Goal: Task Accomplishment & Management: Complete application form

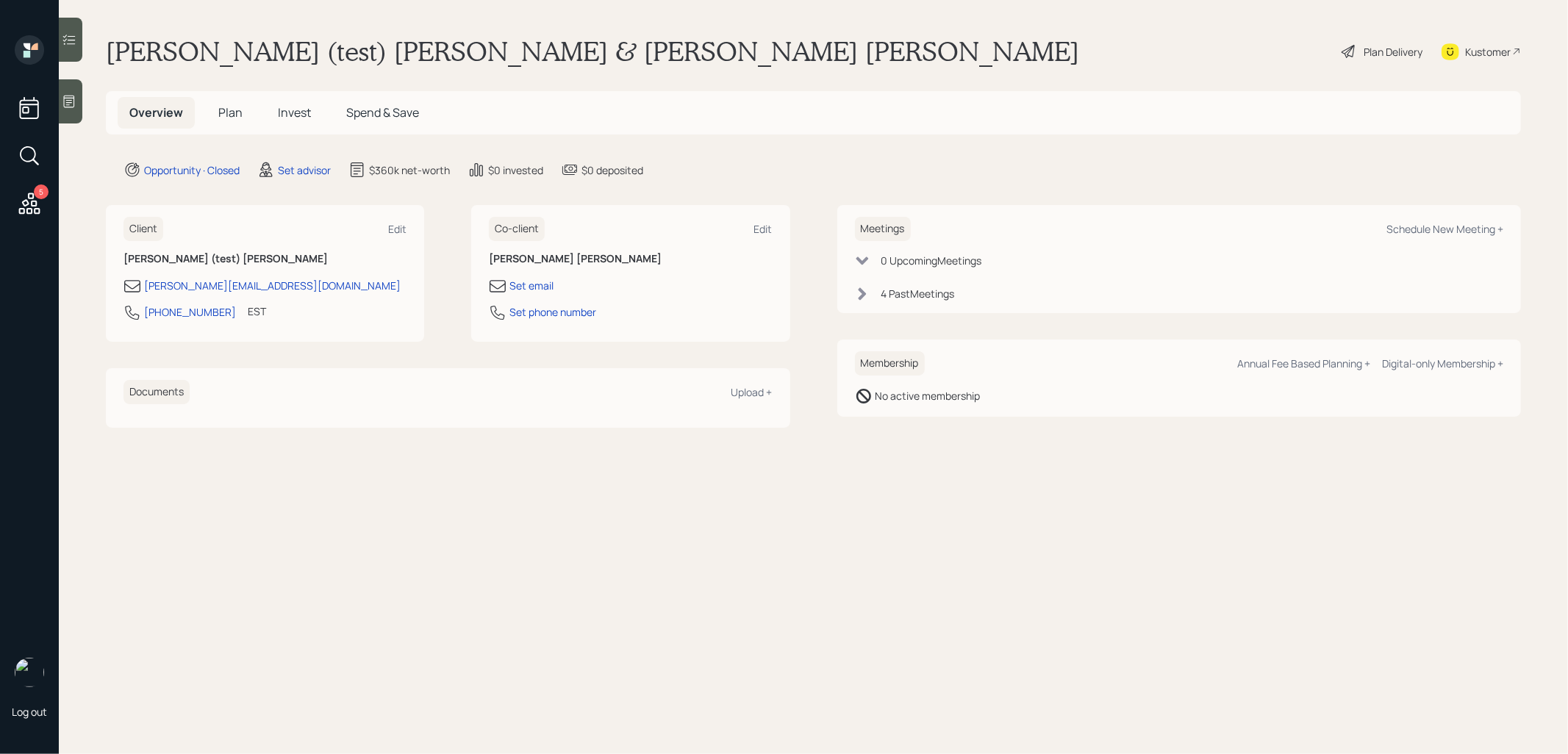
click at [238, 112] on span "Plan" at bounding box center [230, 112] width 24 height 16
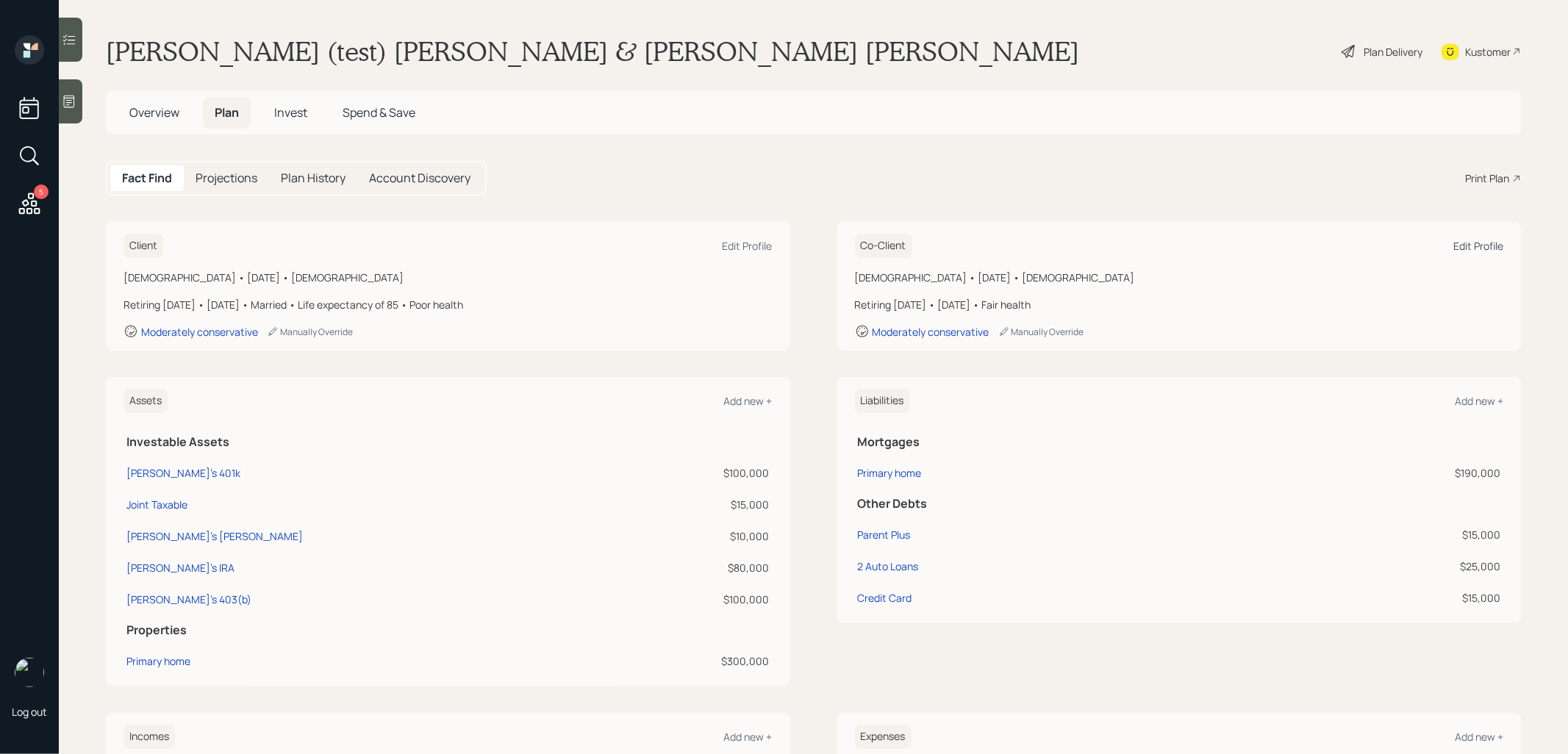
click at [1473, 242] on div "Edit Profile" at bounding box center [1478, 246] width 50 height 14
select select "[DEMOGRAPHIC_DATA]"
select select "fair"
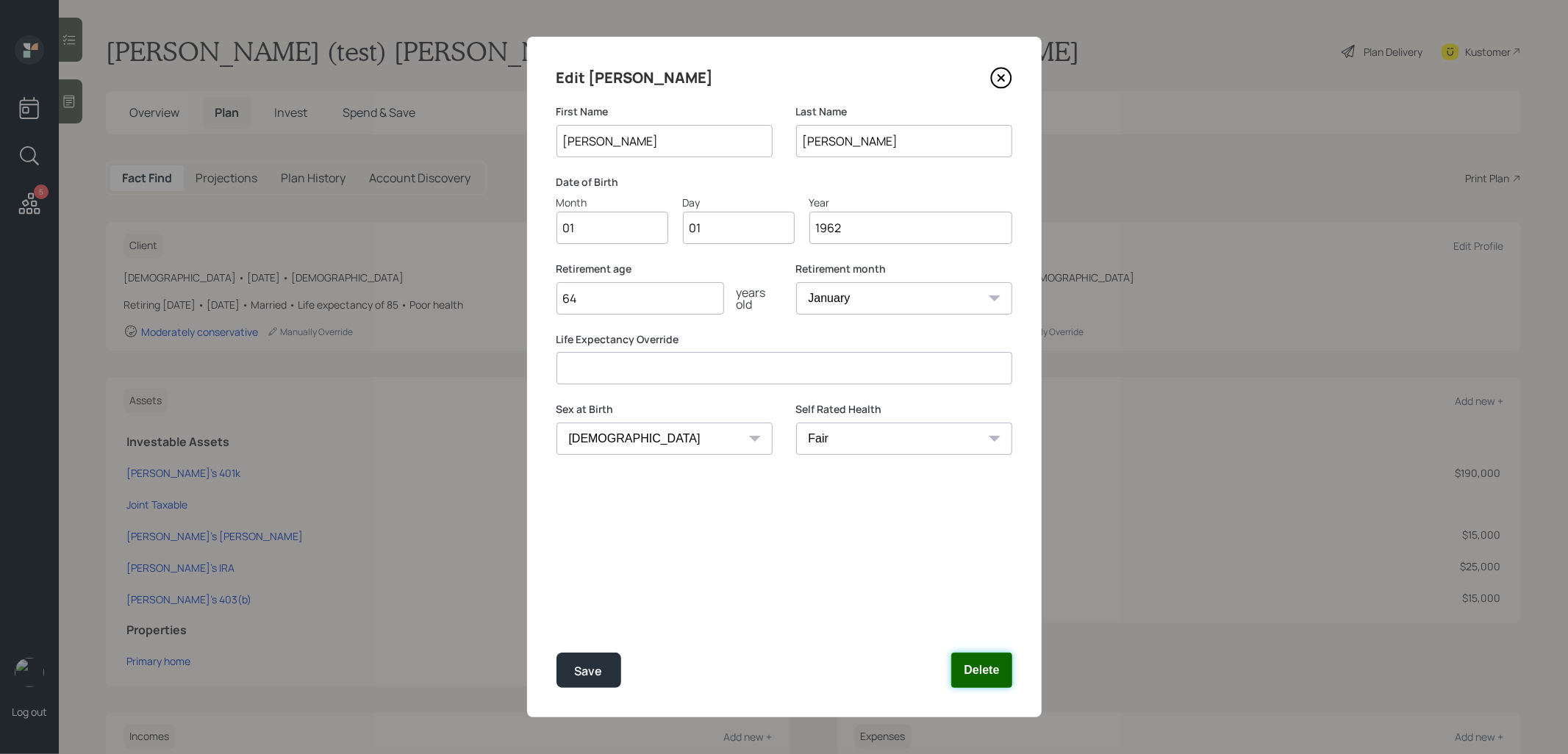
click at [999, 670] on button "Delete" at bounding box center [981, 670] width 60 height 35
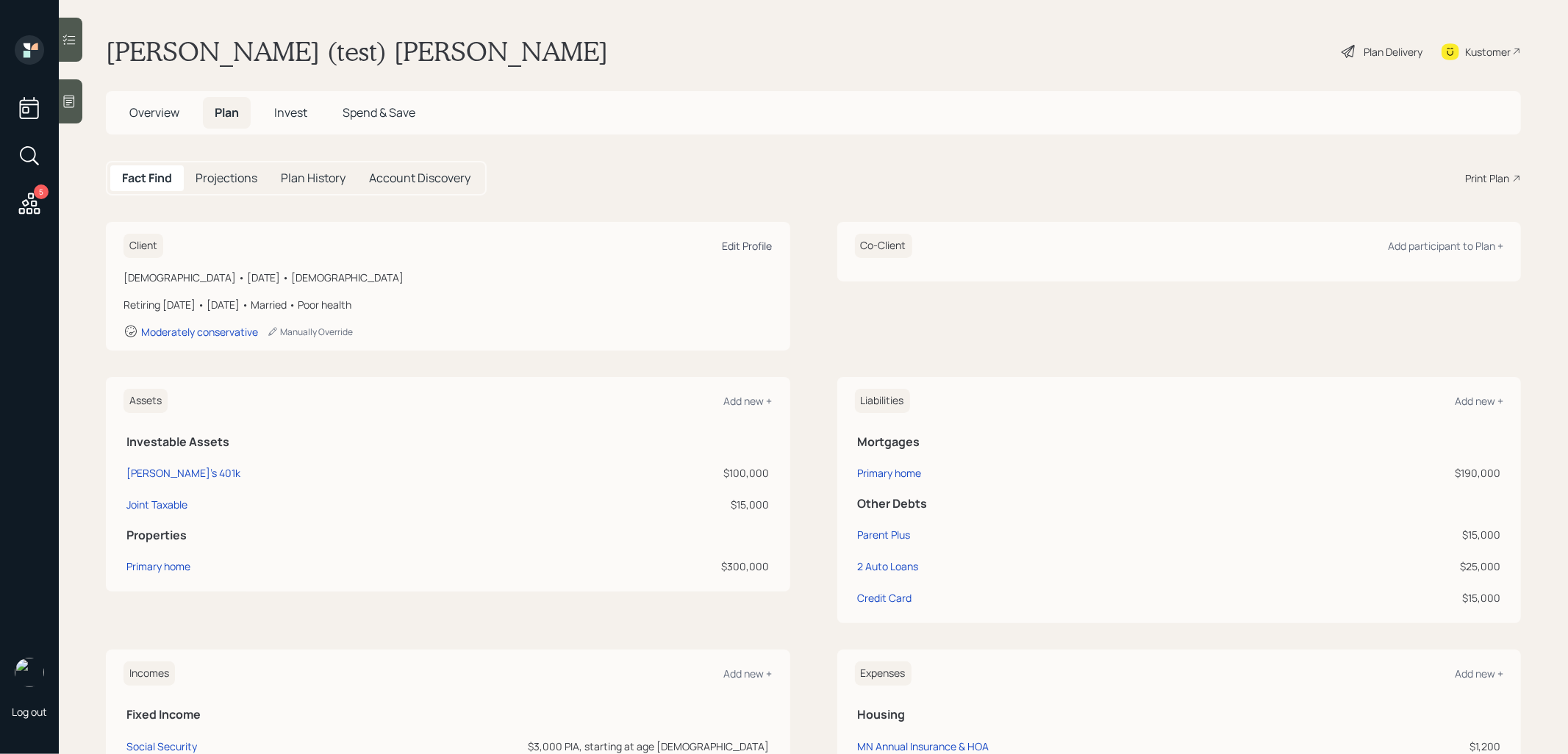
click at [740, 244] on div "Edit Profile" at bounding box center [748, 246] width 50 height 14
select select "poor"
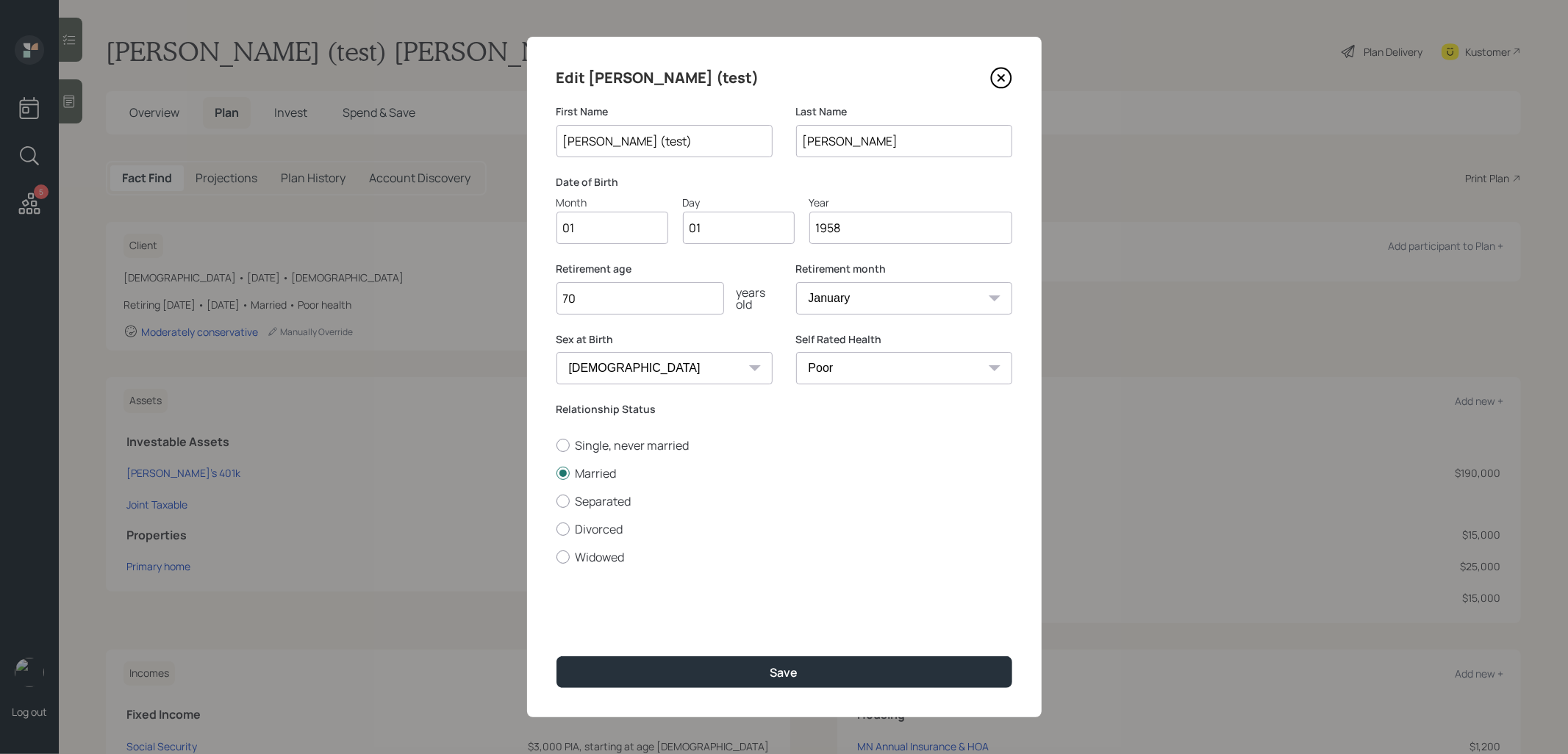
click at [603, 137] on input "[PERSON_NAME] (test)" at bounding box center [664, 140] width 216 height 32
type input "[PERSON_NAME] (test)"
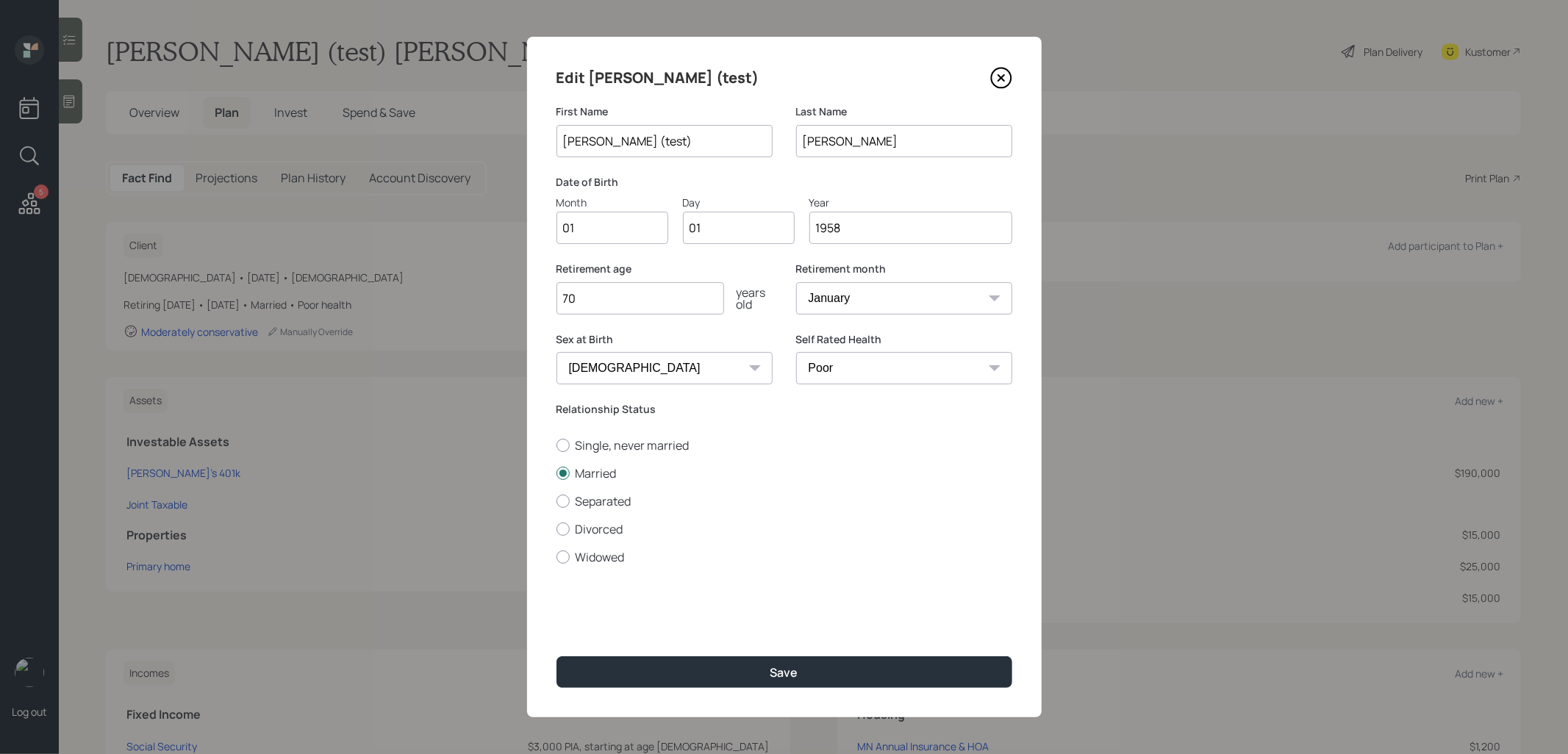
click at [801, 60] on div "Edit [PERSON_NAME] (test) First Name [PERSON_NAME] (test) Last Name [PERSON_NAM…" at bounding box center [784, 377] width 514 height 681
click at [869, 228] on input "1958" at bounding box center [911, 227] width 203 height 32
type input "1964"
click at [631, 301] on input "70" at bounding box center [640, 298] width 168 height 32
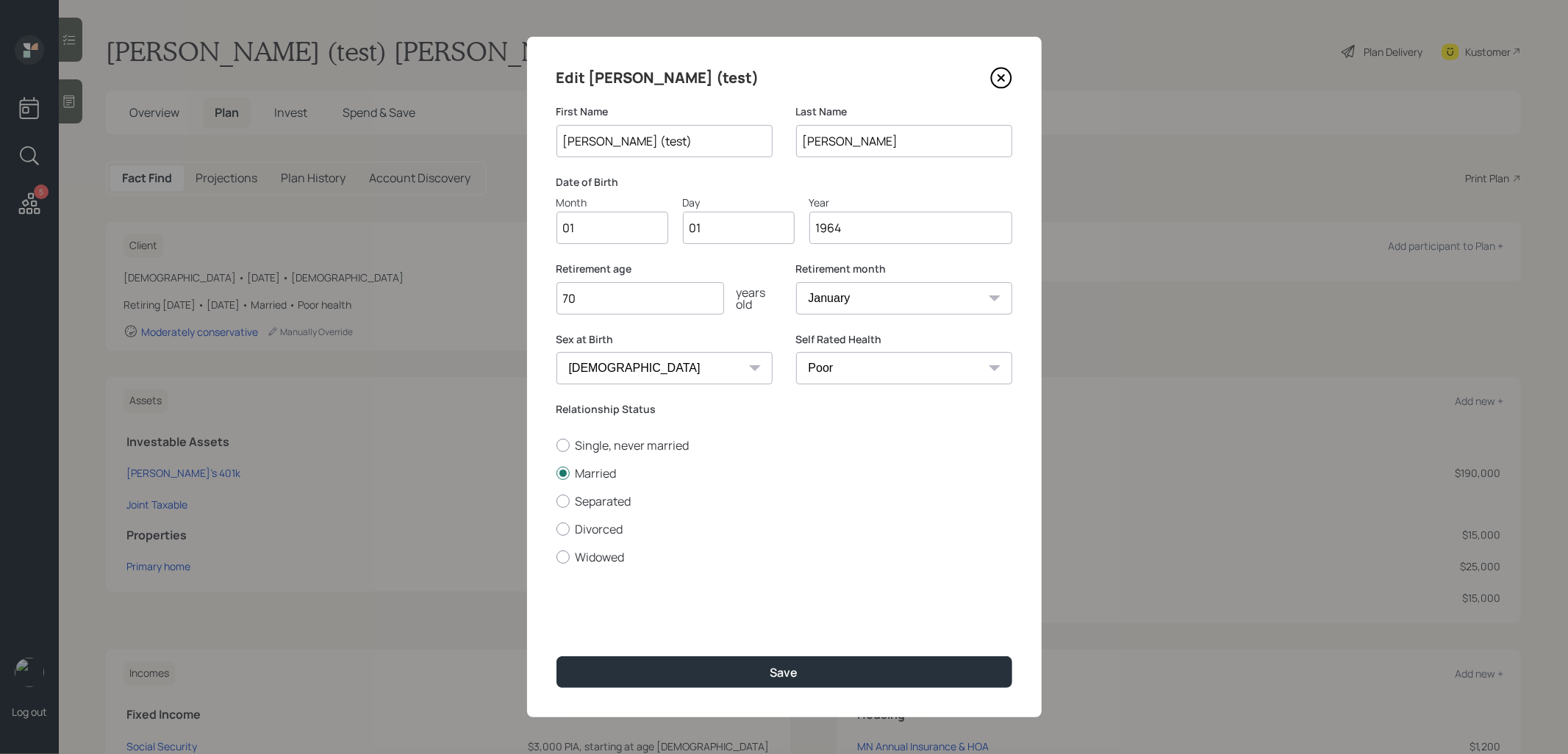
type input "7"
type input "62"
click at [596, 369] on select "[DEMOGRAPHIC_DATA] [DEMOGRAPHIC_DATA] Other / Prefer not to say" at bounding box center [664, 368] width 216 height 32
select select "[DEMOGRAPHIC_DATA]"
click at [556, 352] on select "[DEMOGRAPHIC_DATA] [DEMOGRAPHIC_DATA] Other / Prefer not to say" at bounding box center [664, 368] width 216 height 32
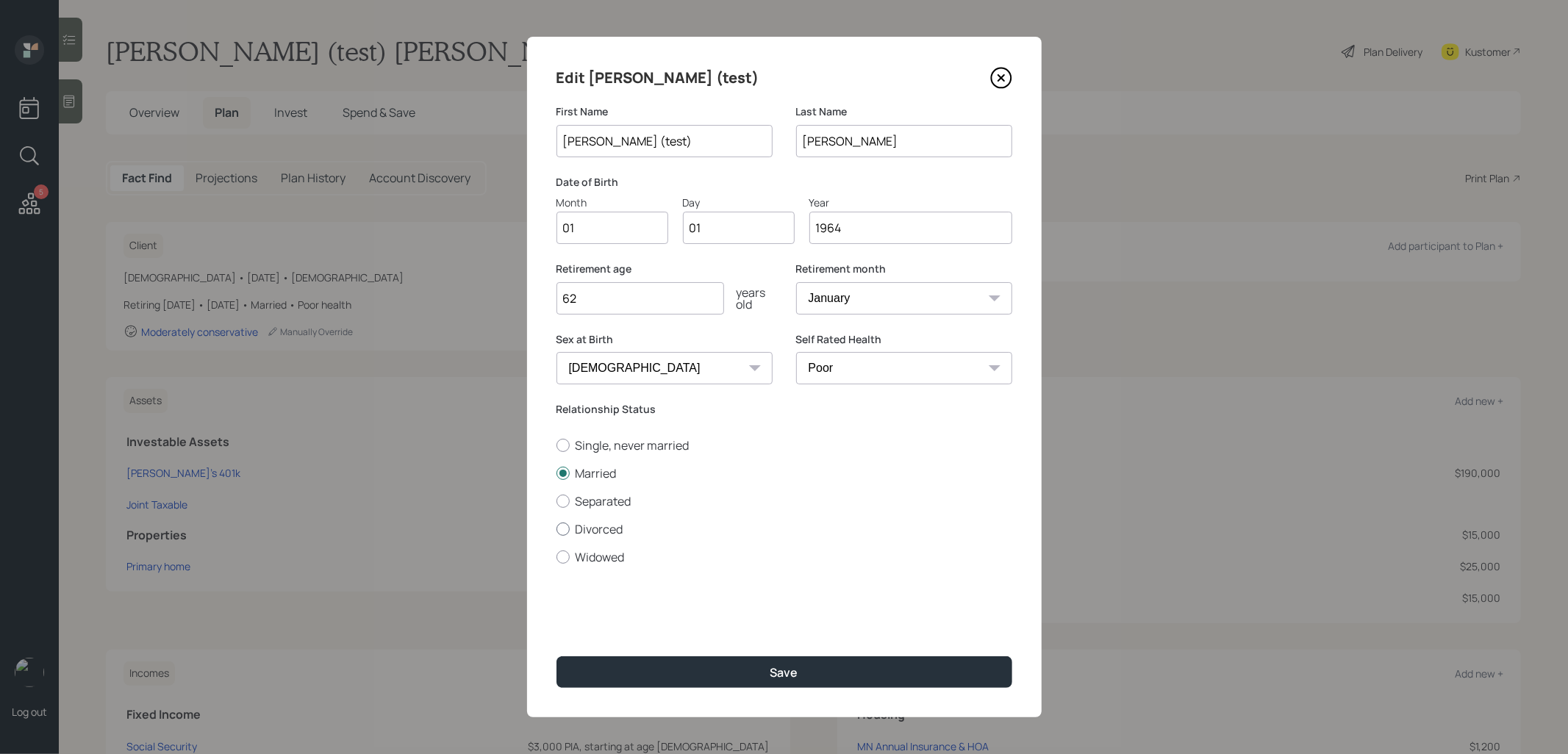
click at [563, 535] on div at bounding box center [563, 529] width 13 height 13
click at [556, 529] on input "Divorced" at bounding box center [556, 528] width 1 height 1
radio input "true"
click at [587, 679] on button "Save" at bounding box center [784, 672] width 456 height 31
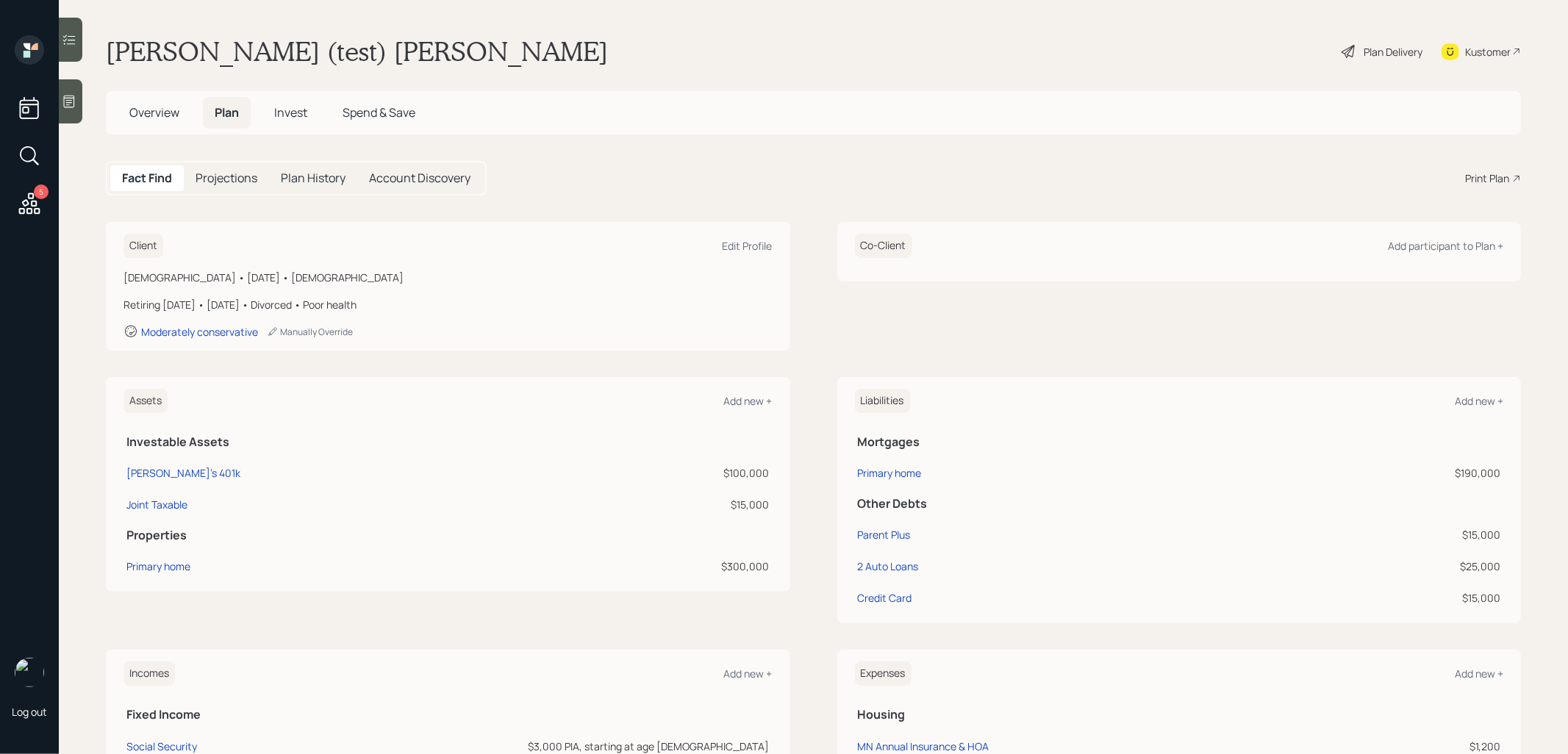
scroll to position [5, 0]
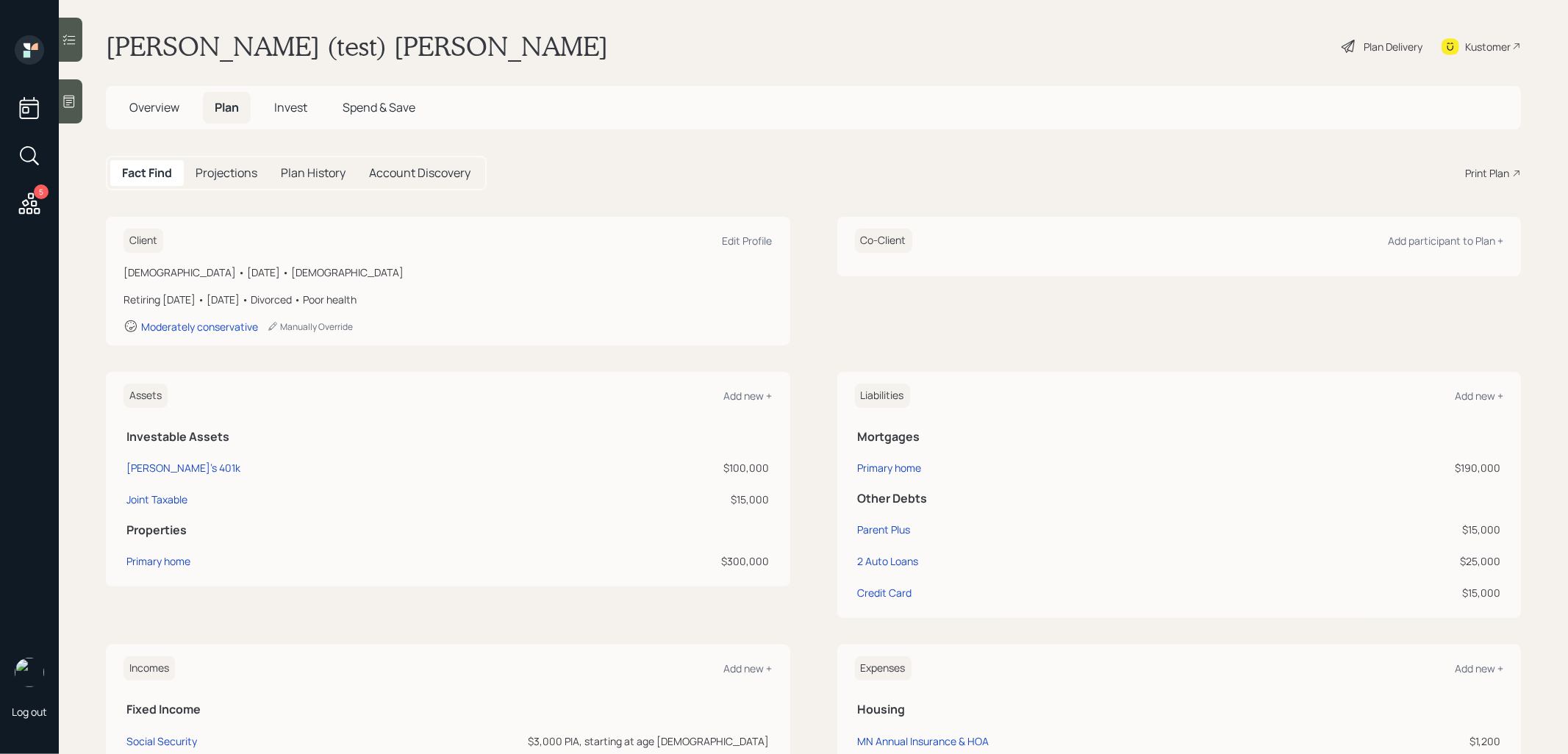
click at [748, 465] on div "$100,000" at bounding box center [673, 468] width 195 height 16
click at [163, 465] on div "[PERSON_NAME]'s 401k" at bounding box center [183, 468] width 114 height 16
select select "company_sponsored"
select select "conservative"
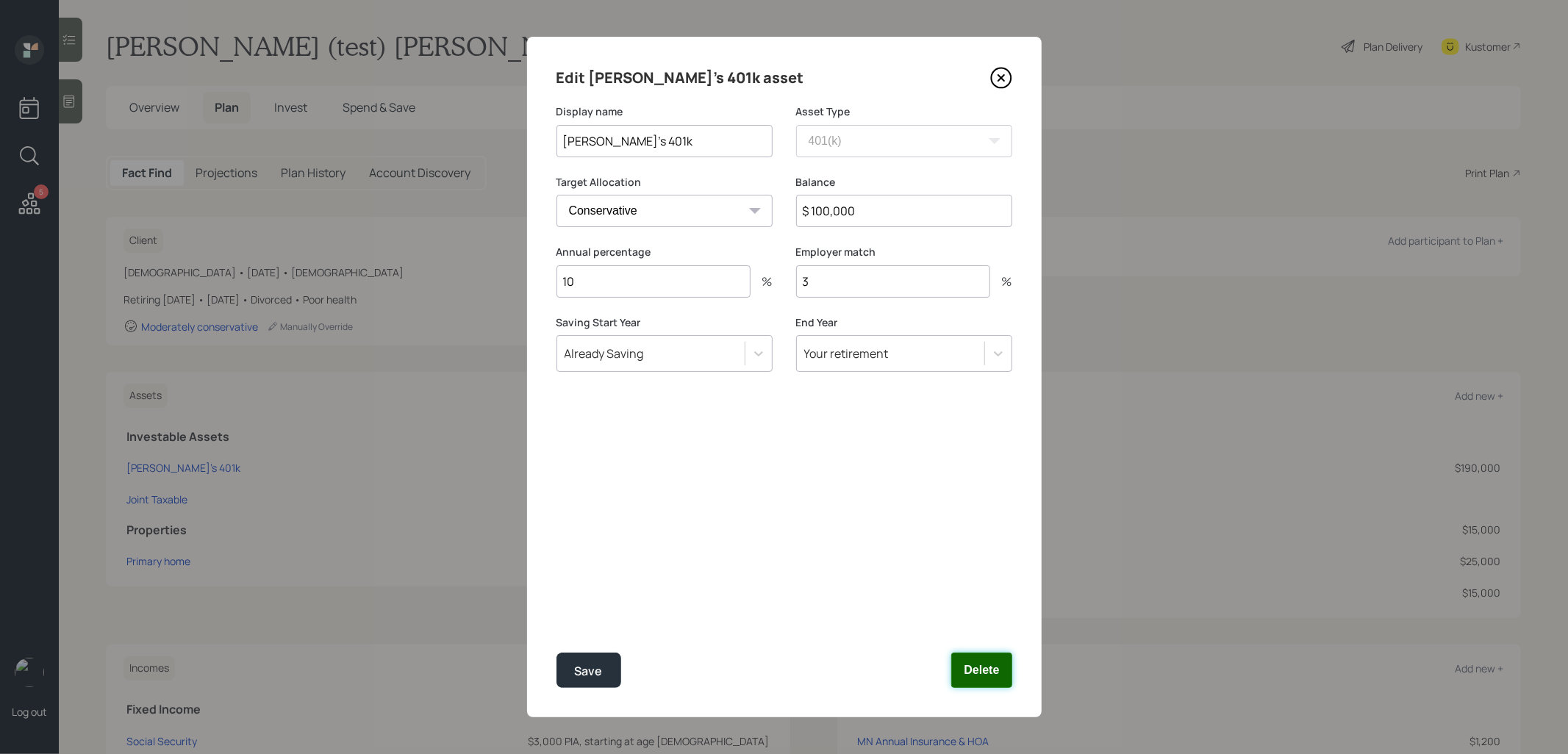
click at [996, 663] on button "Delete" at bounding box center [981, 670] width 60 height 35
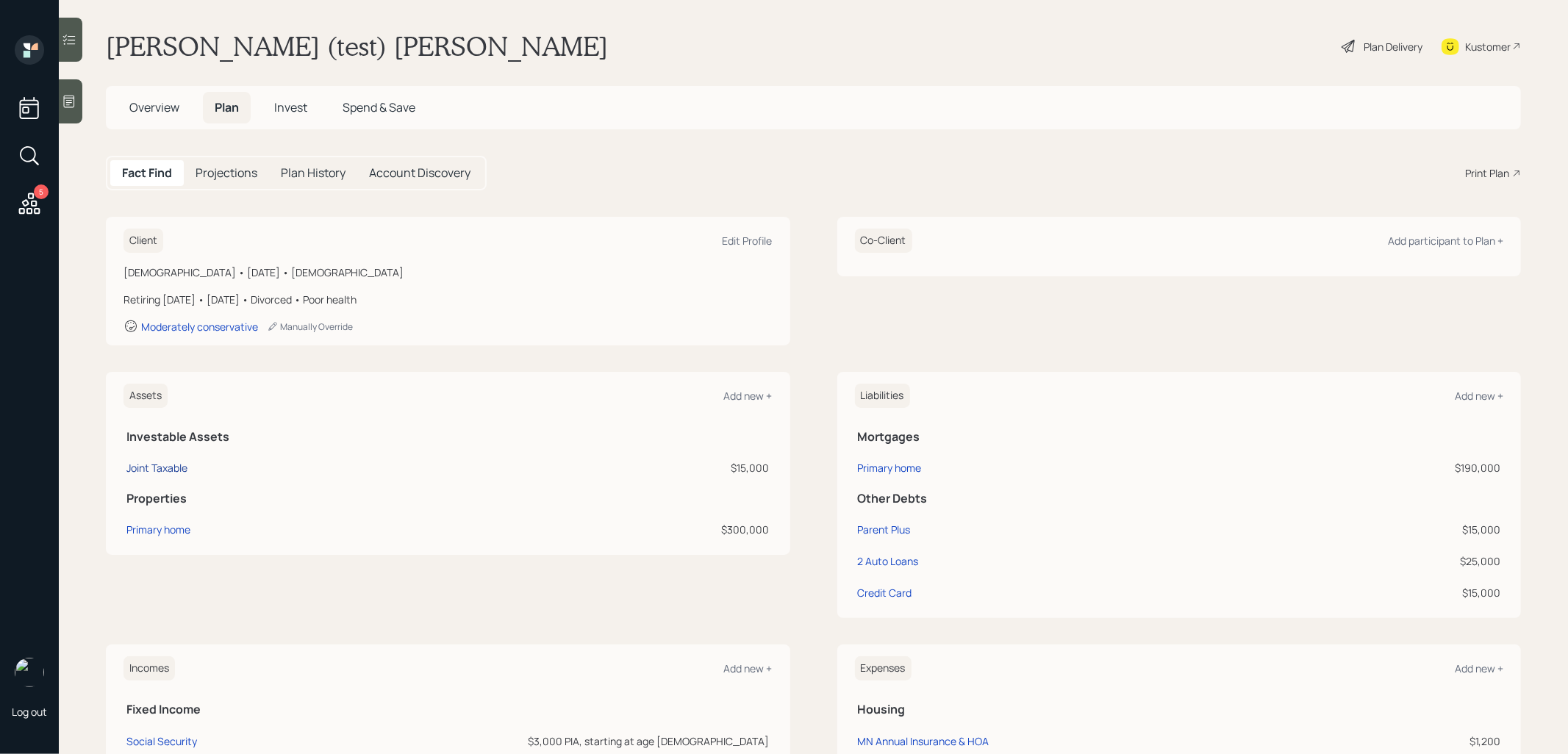
click at [140, 468] on div "Joint Taxable" at bounding box center [157, 468] width 61 height 16
select select "taxable"
select select "conservative"
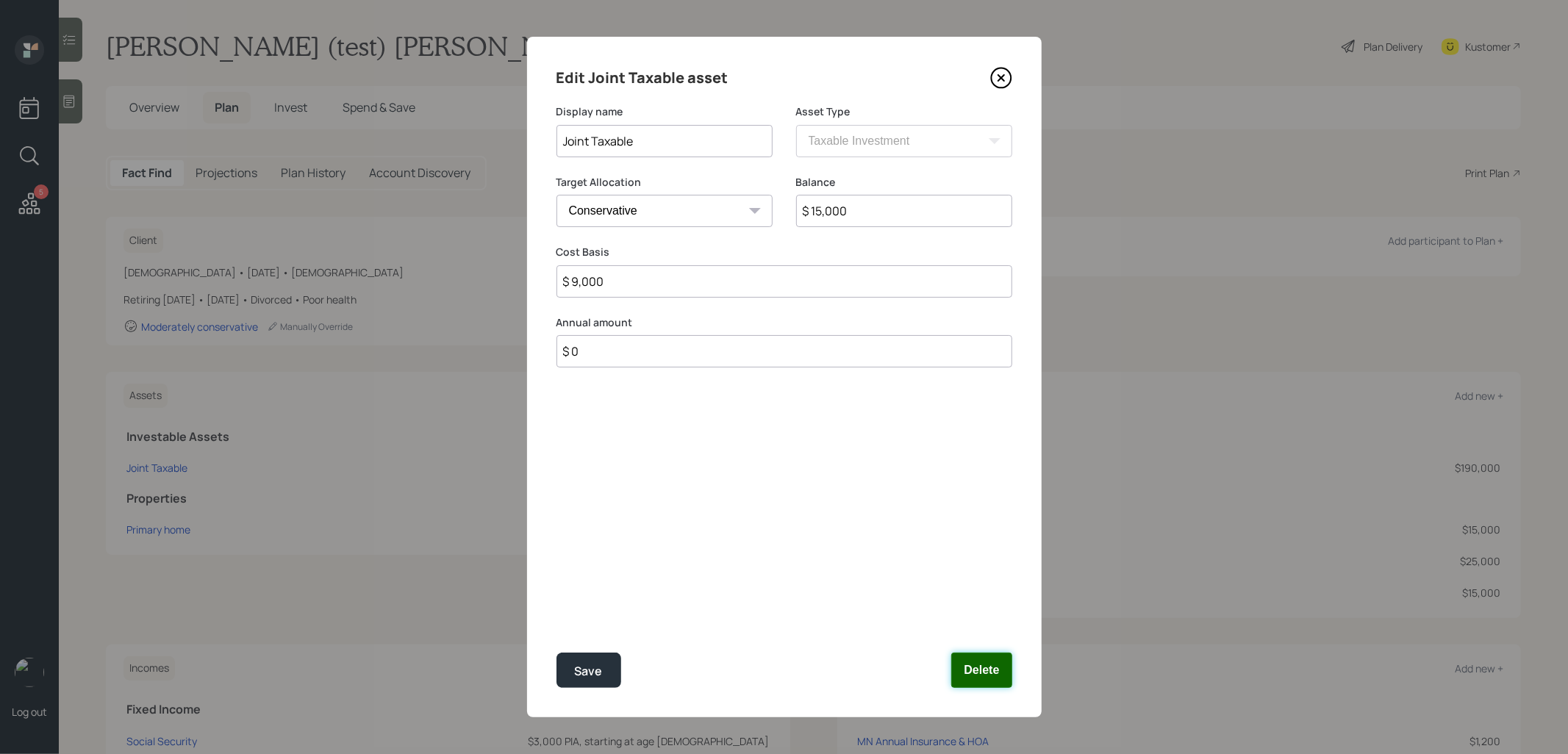
click at [987, 671] on button "Delete" at bounding box center [981, 670] width 60 height 35
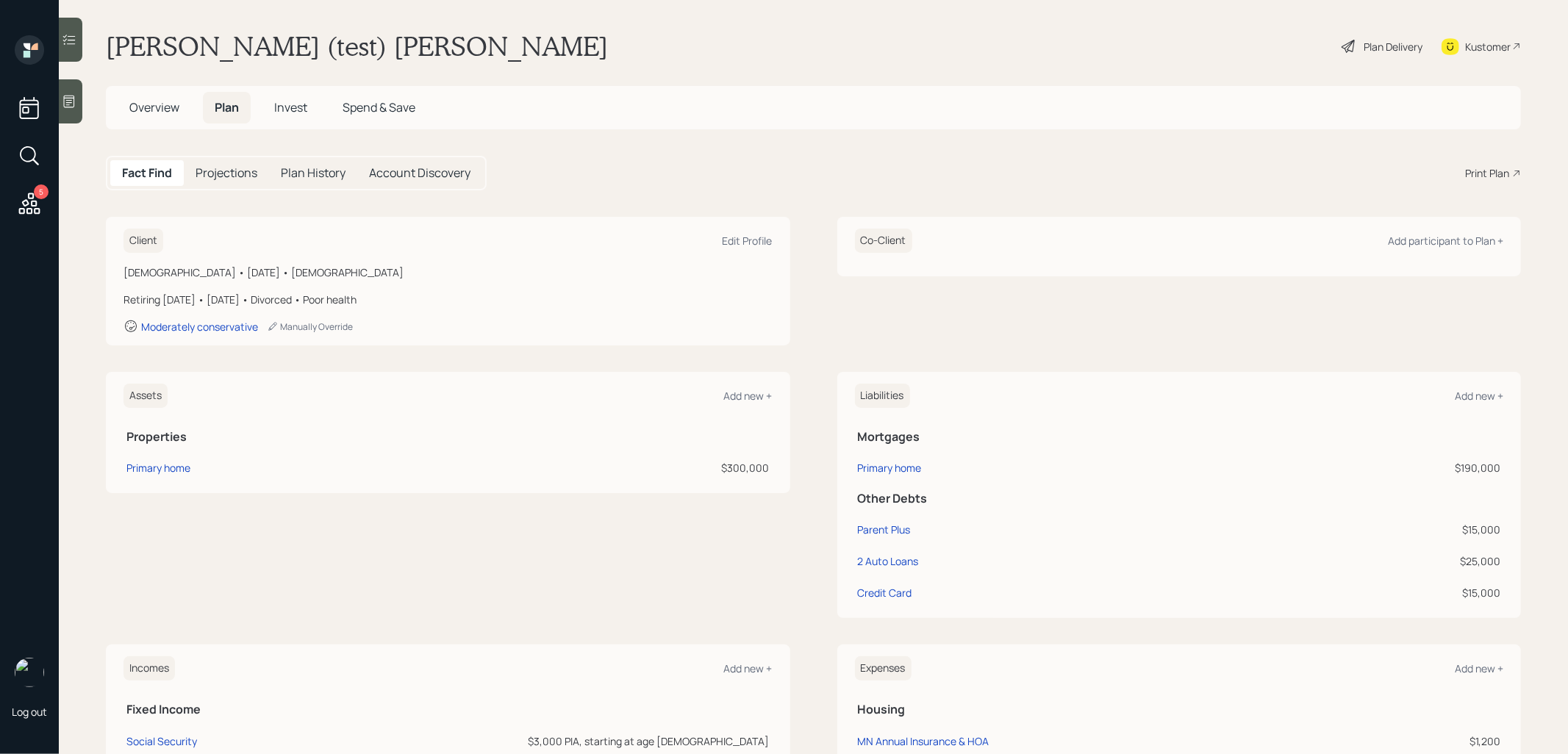
click at [71, 109] on div at bounding box center [70, 101] width 23 height 44
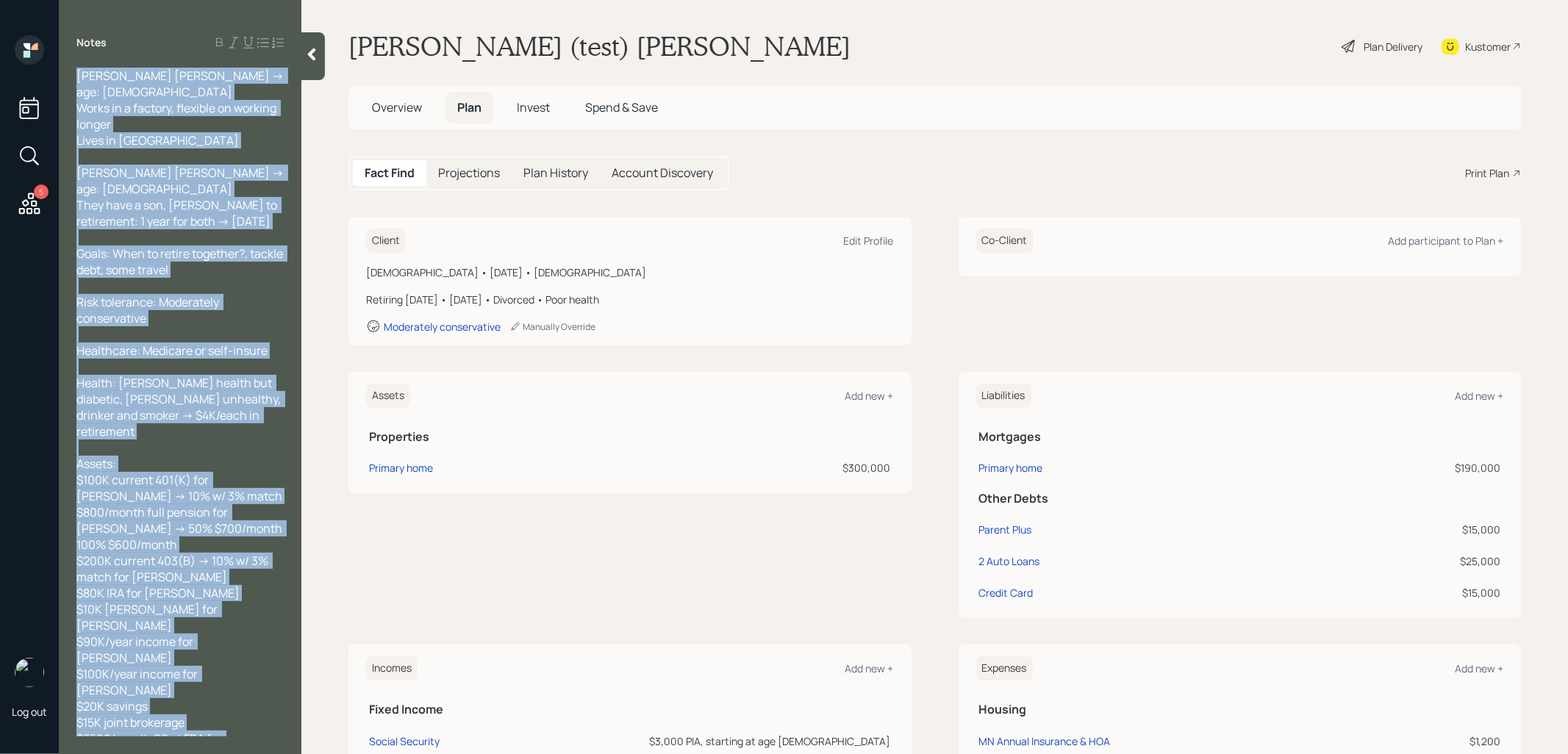
drag, startPoint x: 184, startPoint y: 730, endPoint x: 94, endPoint y: 50, distance: 685.9
click at [94, 50] on div "Notes [PERSON_NAME] [PERSON_NAME] -> age: [DEMOGRAPHIC_DATA] Works in a factory…" at bounding box center [180, 386] width 243 height 702
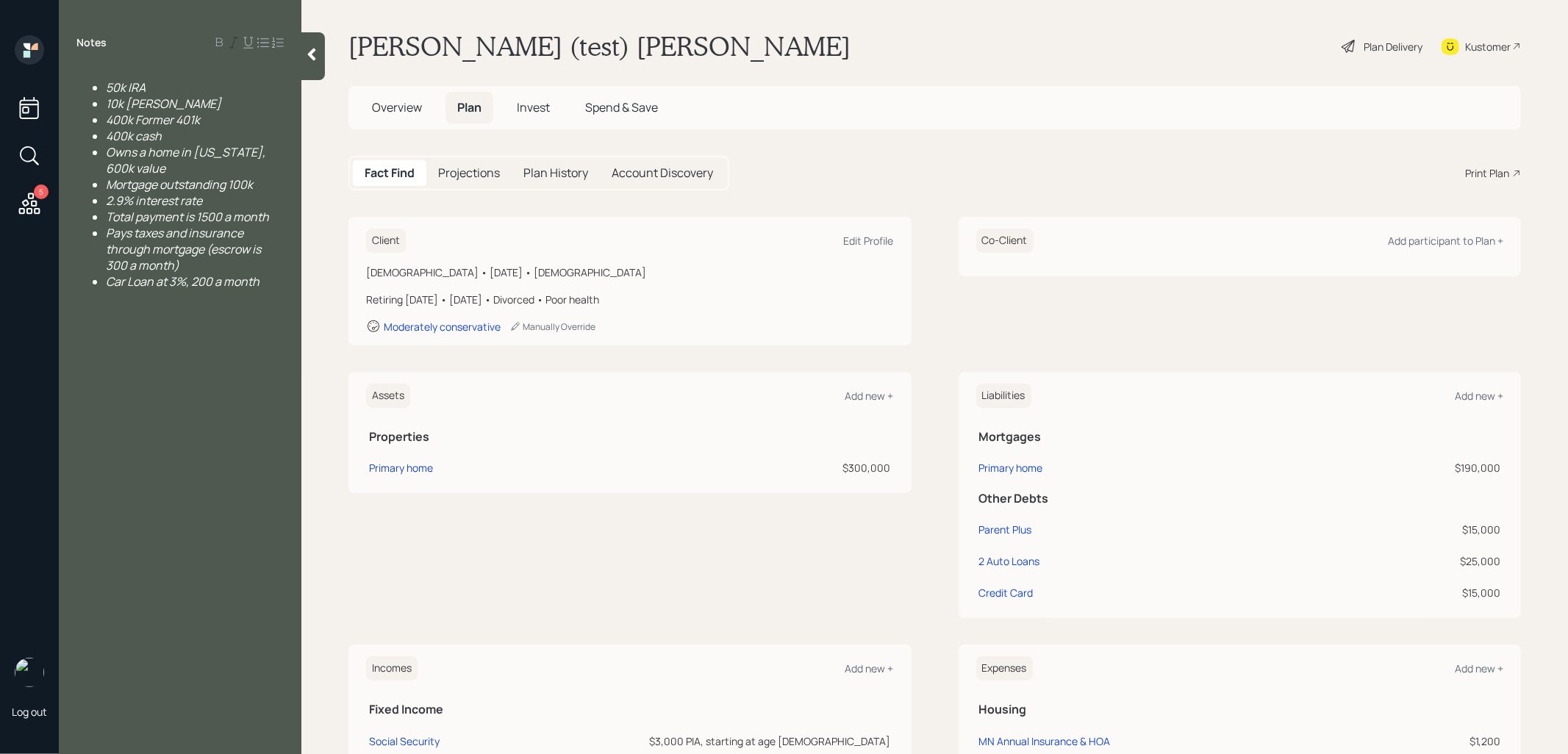
click at [170, 626] on div "Notes 50k IRA 10k [PERSON_NAME] 400k Former 401k 400k cash Owns a home in [US_S…" at bounding box center [180, 386] width 243 height 702
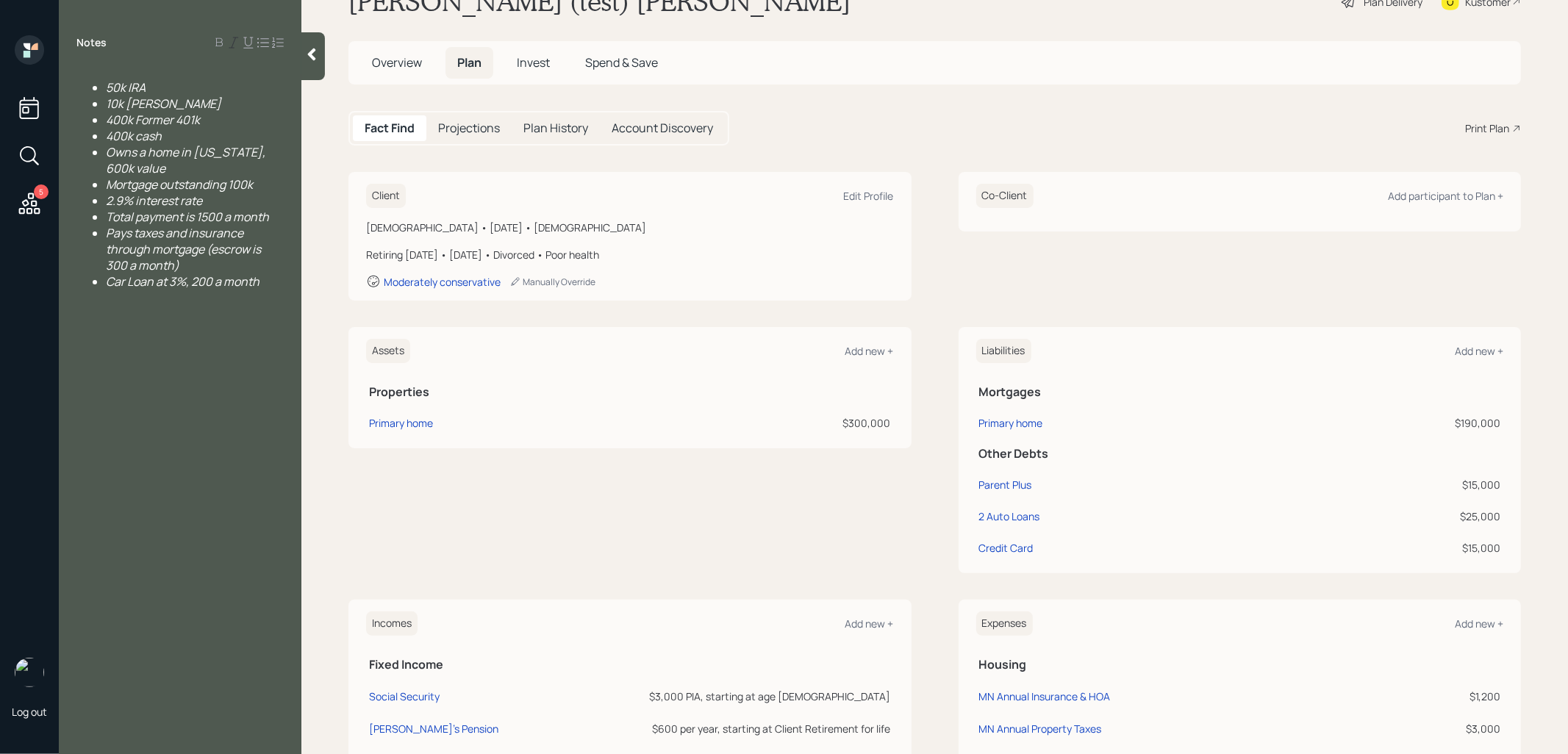
scroll to position [59, 0]
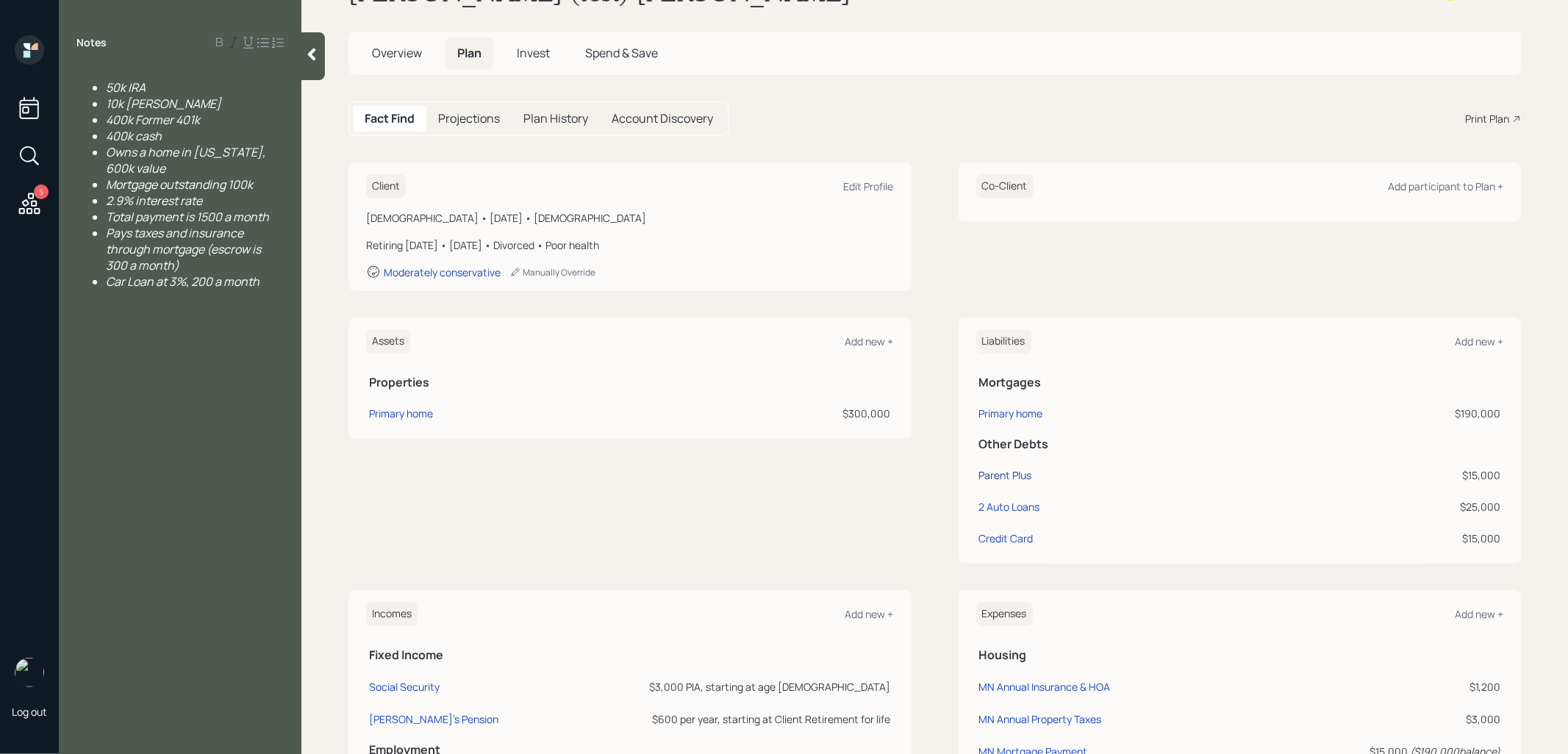
click at [1018, 474] on div "Parent Plus" at bounding box center [1006, 475] width 53 height 16
select select "student"
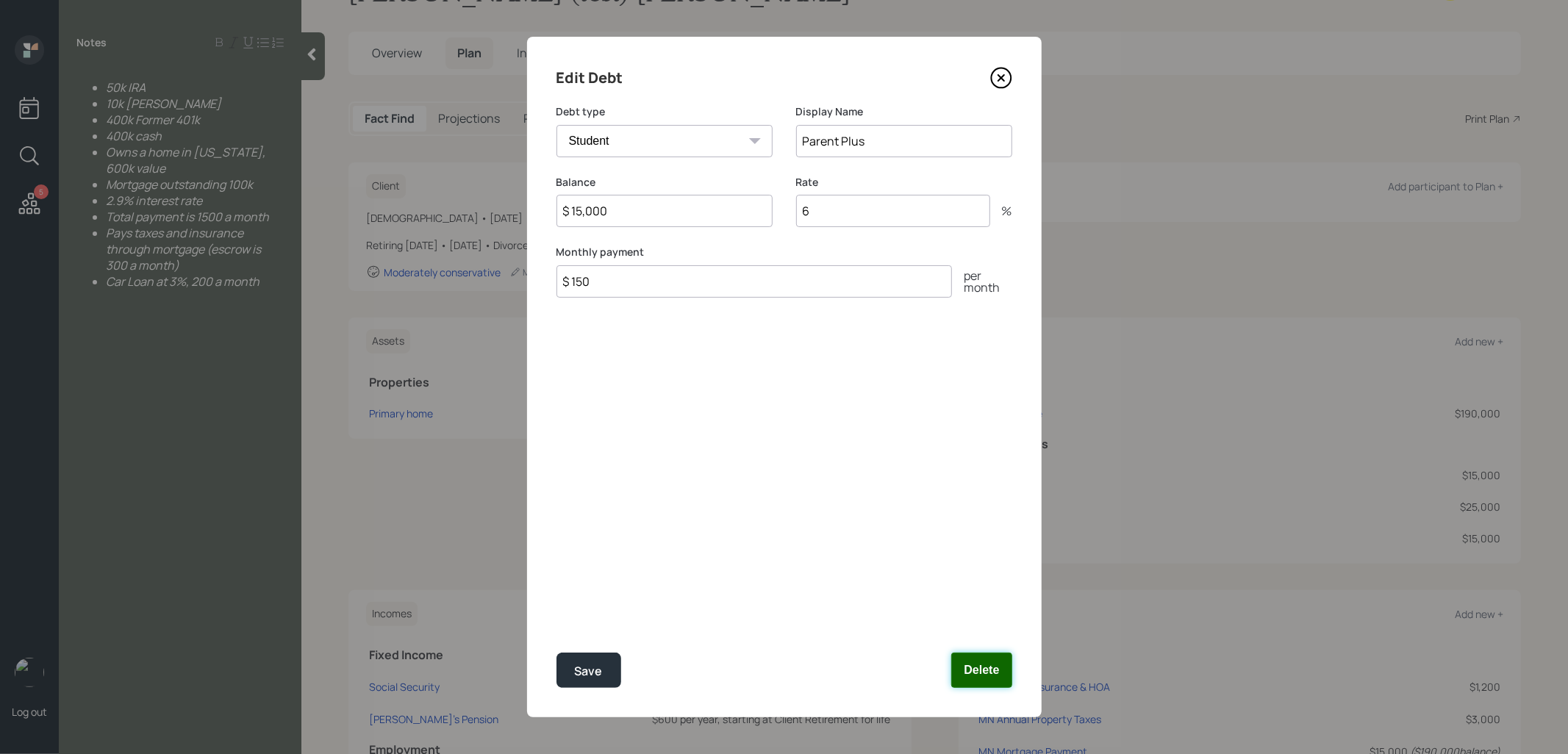
click at [983, 673] on button "Delete" at bounding box center [981, 670] width 60 height 35
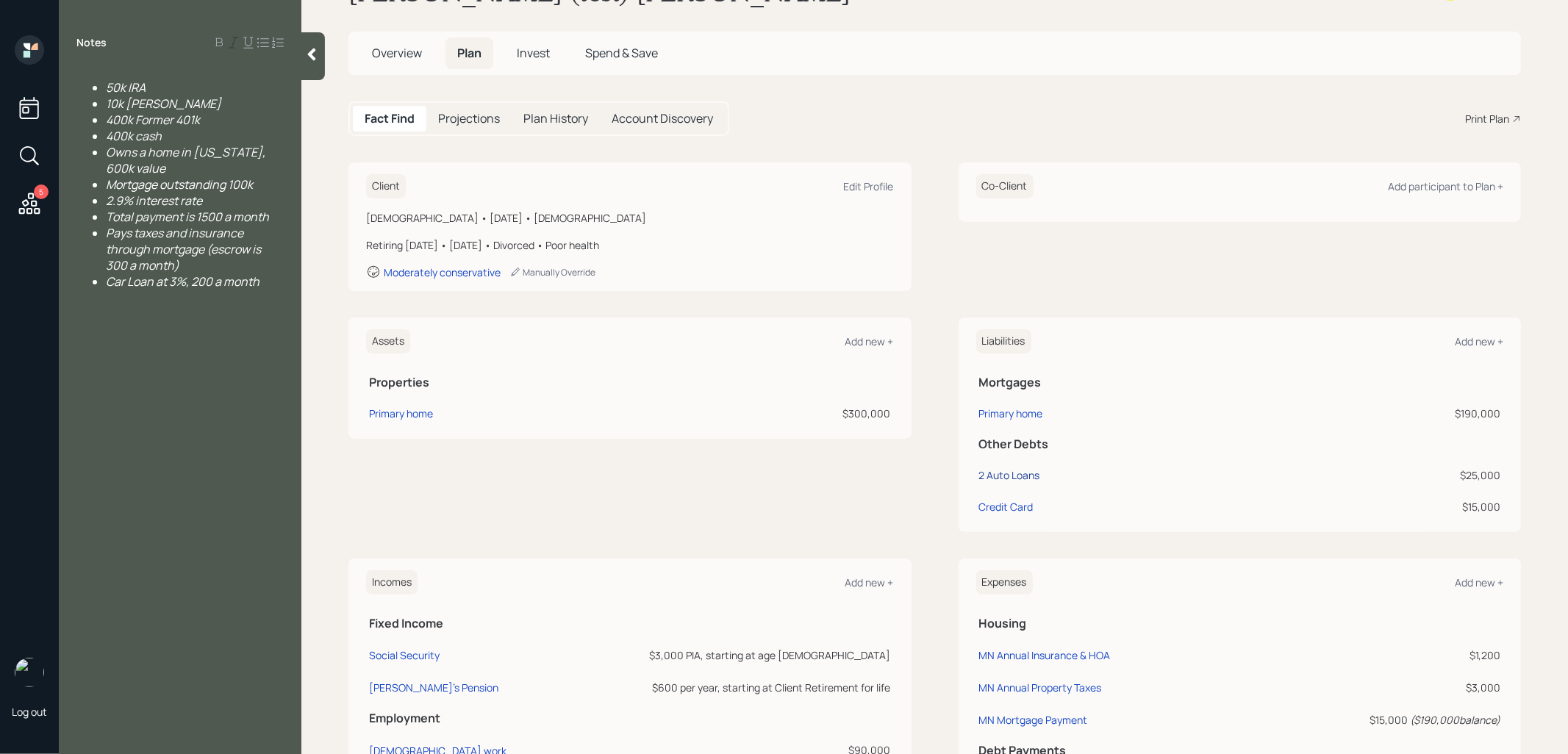
click at [990, 478] on div "2 Auto Loans" at bounding box center [1010, 475] width 61 height 16
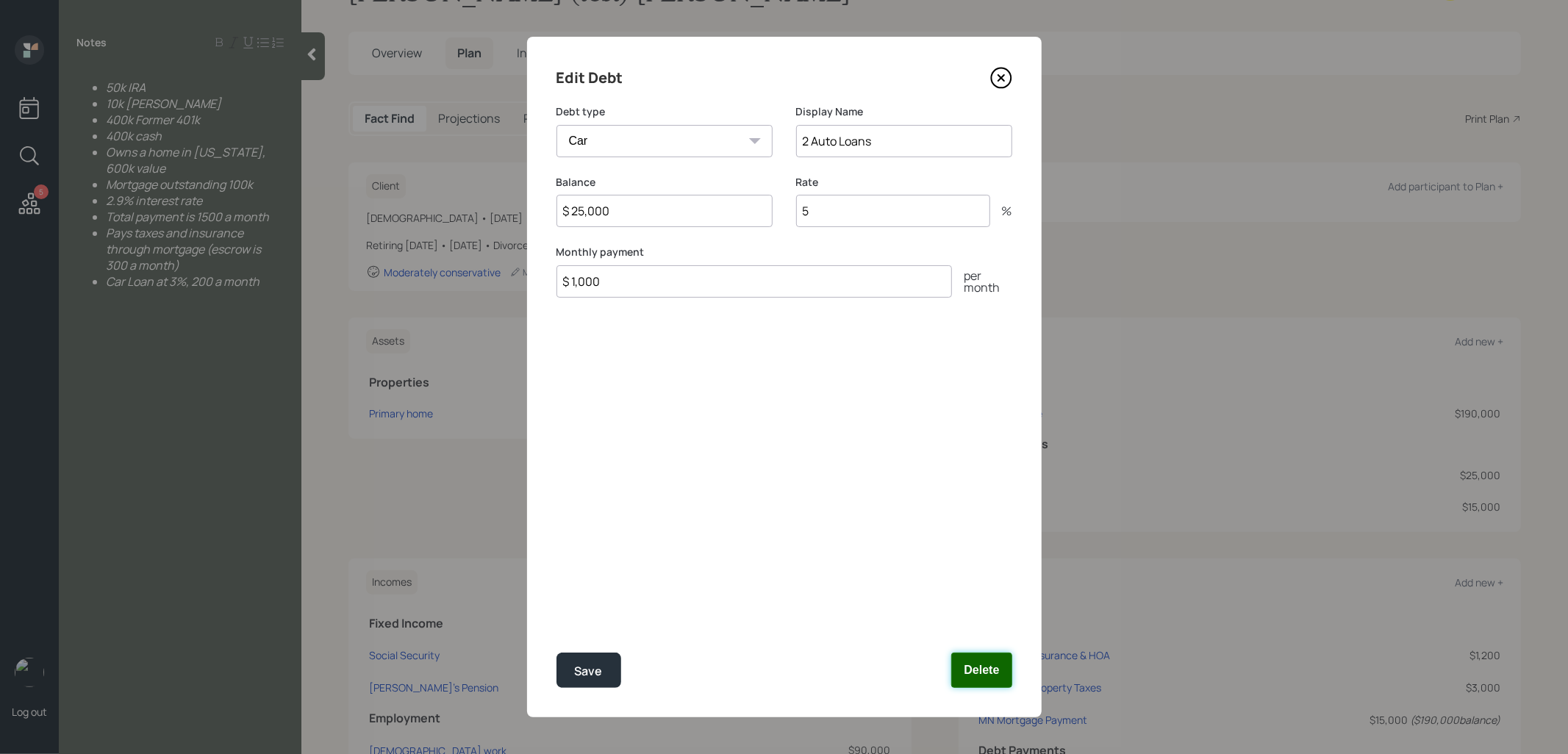
click at [973, 674] on button "Delete" at bounding box center [981, 670] width 60 height 35
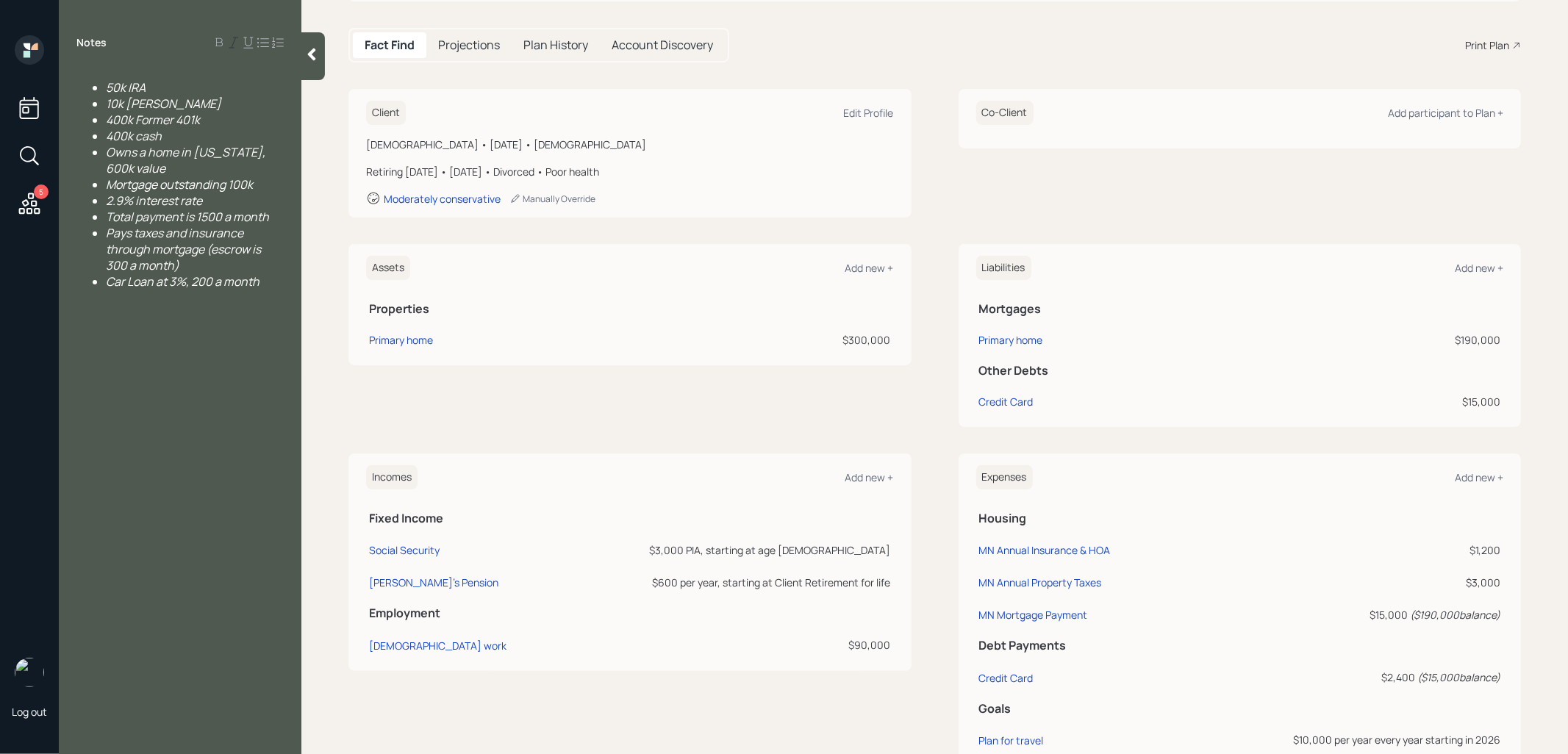
scroll to position [136, 0]
click at [1009, 394] on div "Credit Card" at bounding box center [1007, 399] width 55 height 16
select select "credit_card"
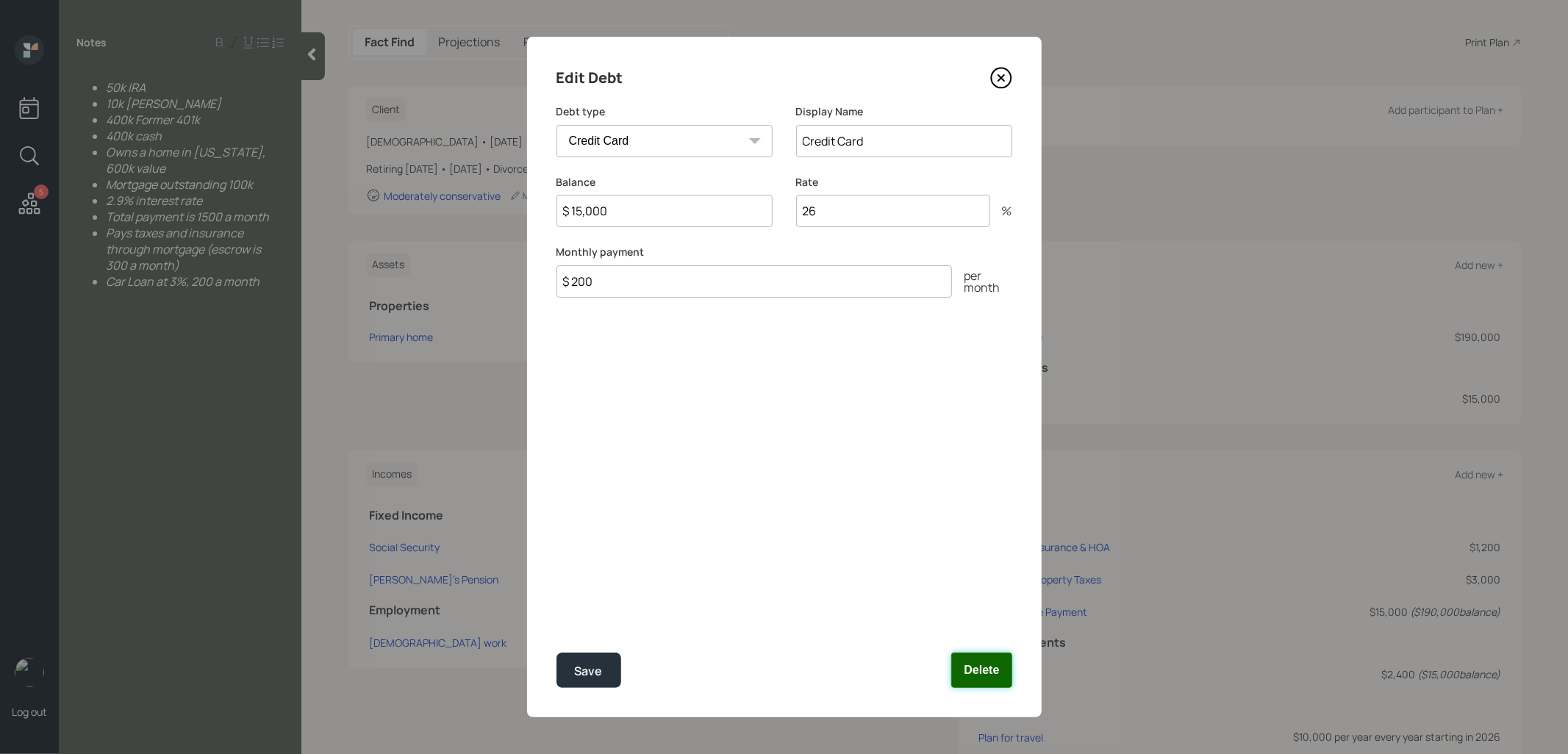
click at [986, 670] on button "Delete" at bounding box center [981, 670] width 60 height 35
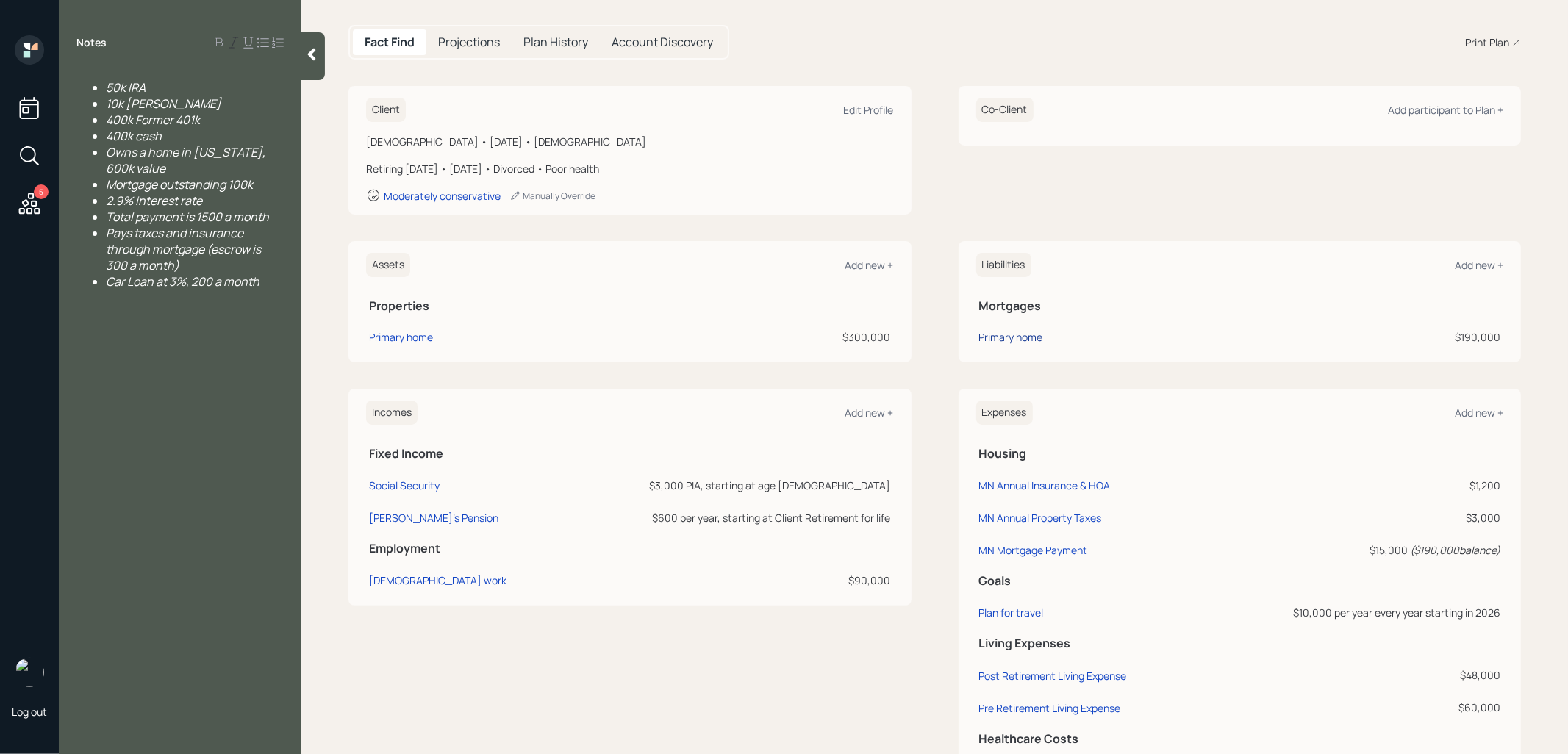
click at [997, 335] on div "Primary home" at bounding box center [1012, 337] width 64 height 16
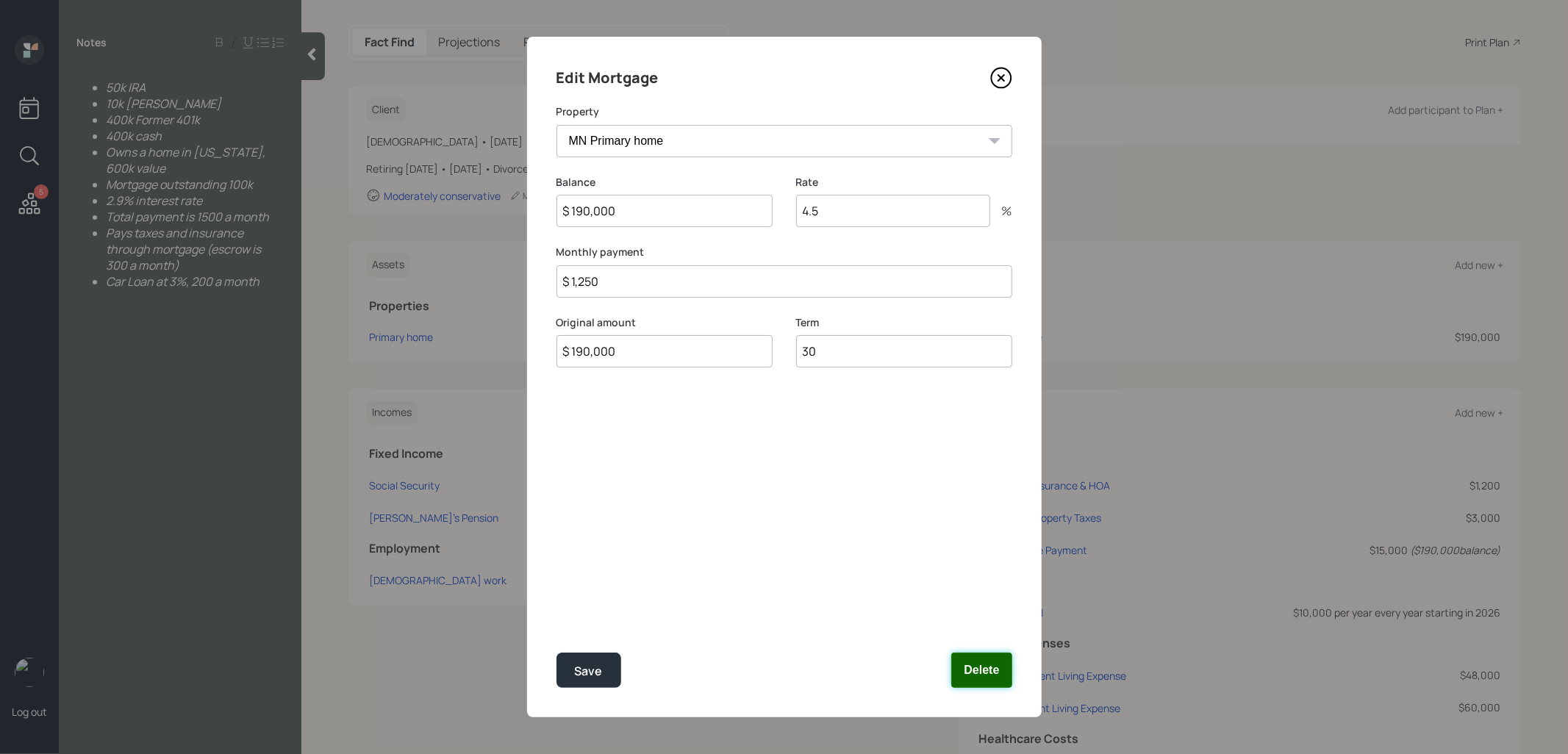
click at [976, 670] on button "Delete" at bounding box center [981, 670] width 60 height 35
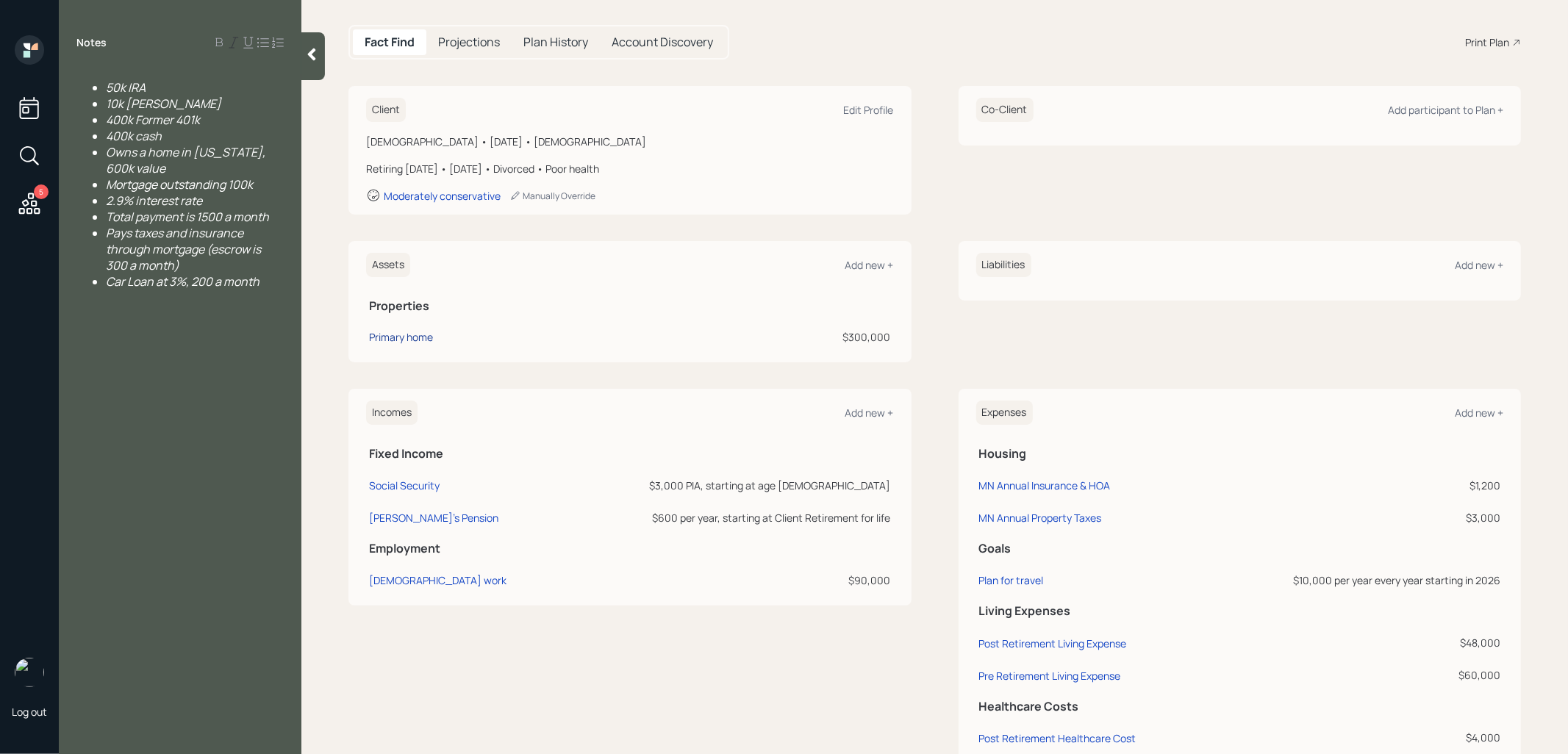
click at [381, 334] on div "Primary home" at bounding box center [401, 337] width 64 height 16
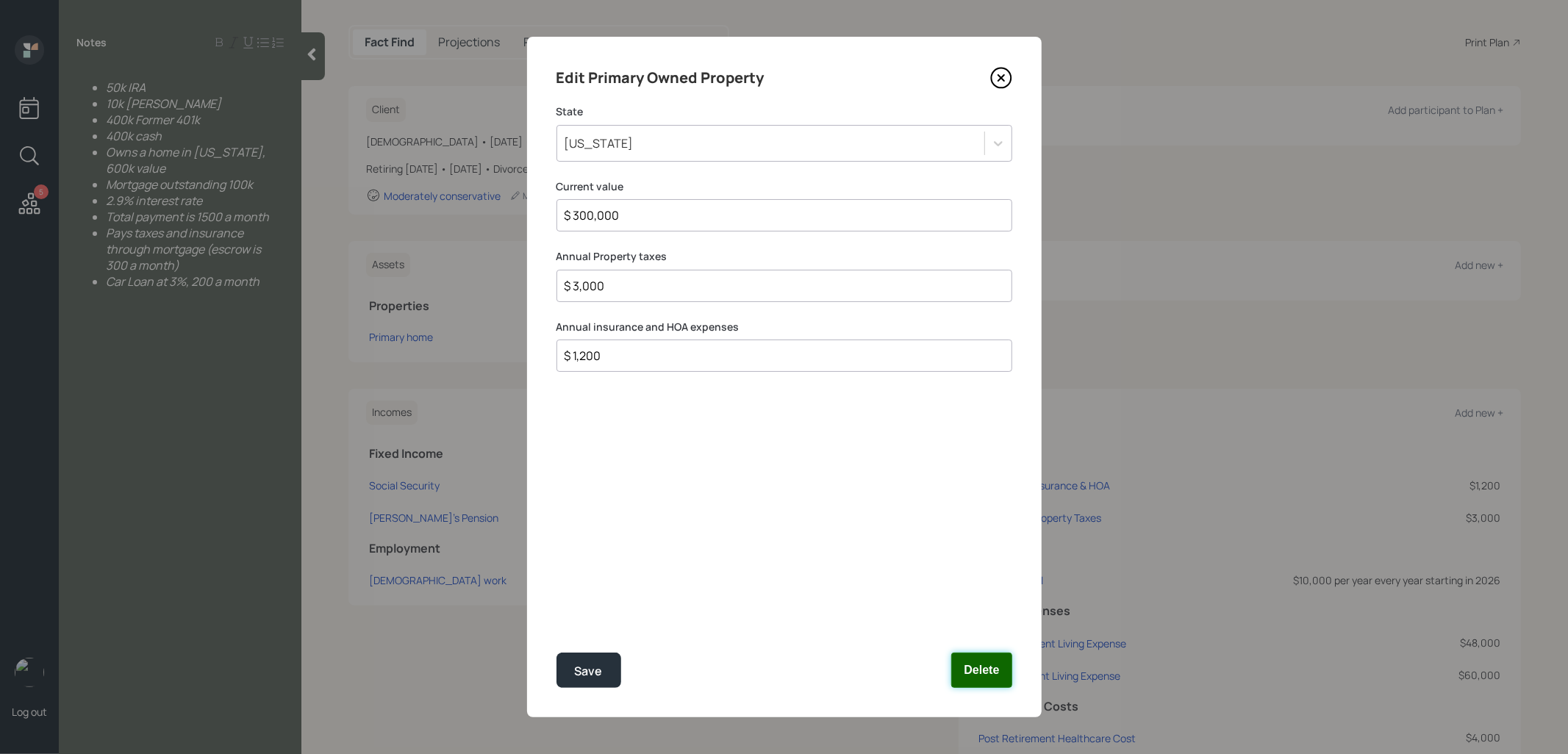
click at [983, 663] on button "Delete" at bounding box center [981, 670] width 60 height 35
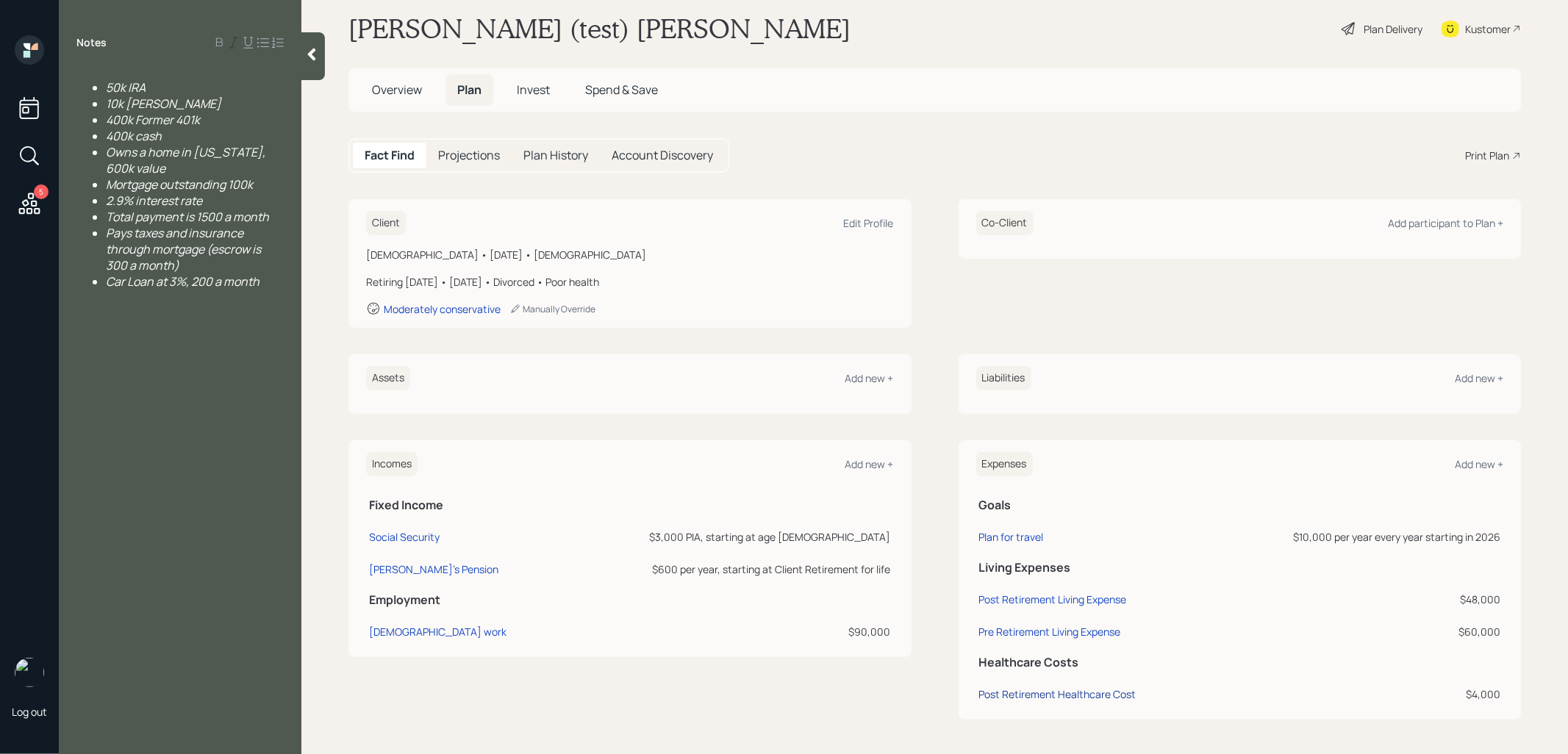
click at [1028, 698] on div "Post Retirement Healthcare Cost" at bounding box center [1058, 695] width 158 height 14
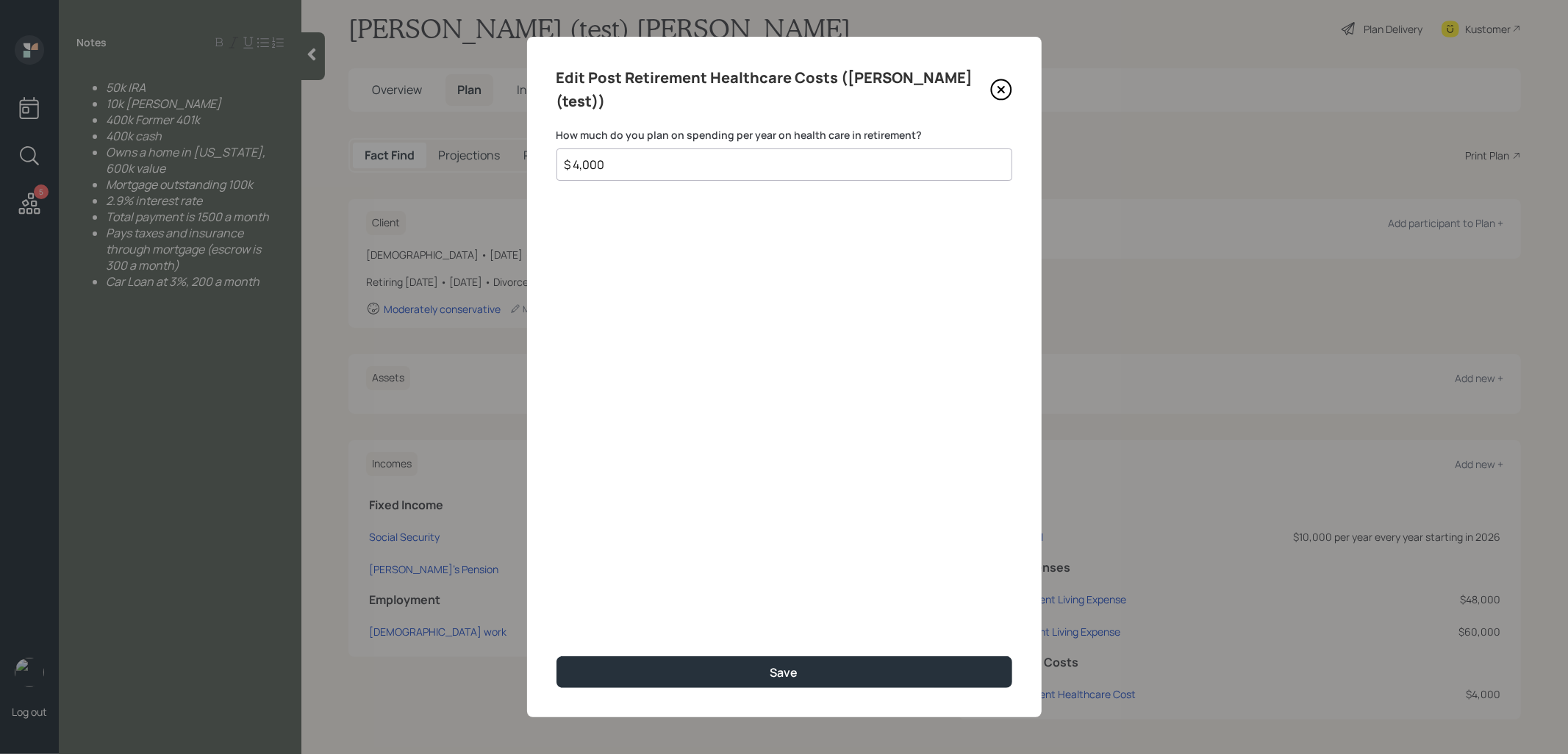
click at [706, 156] on input "$ 4,000" at bounding box center [778, 165] width 431 height 18
type input "$ 1"
click at [654, 674] on button "Save" at bounding box center [784, 672] width 456 height 31
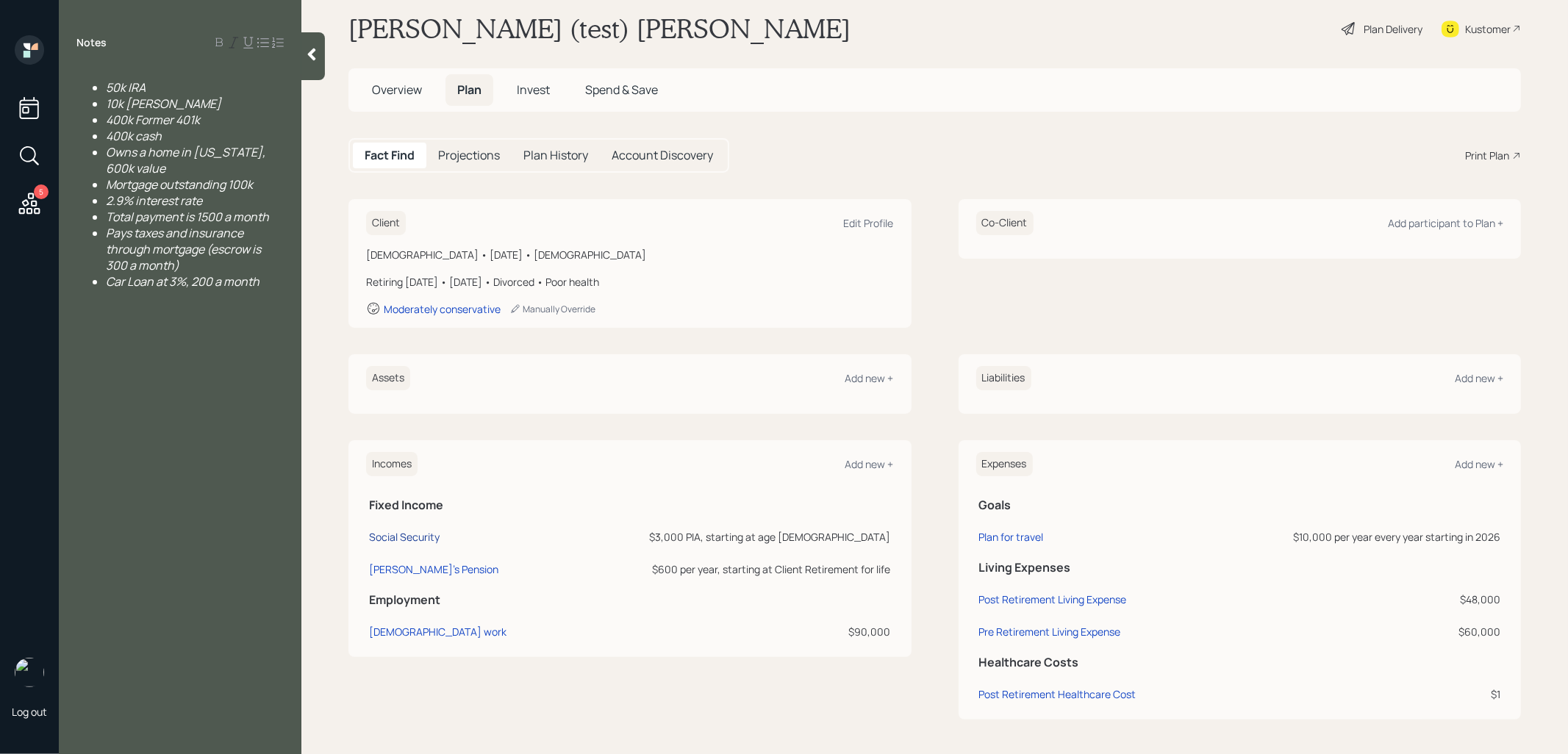
click at [384, 537] on div "Social Security" at bounding box center [404, 537] width 70 height 14
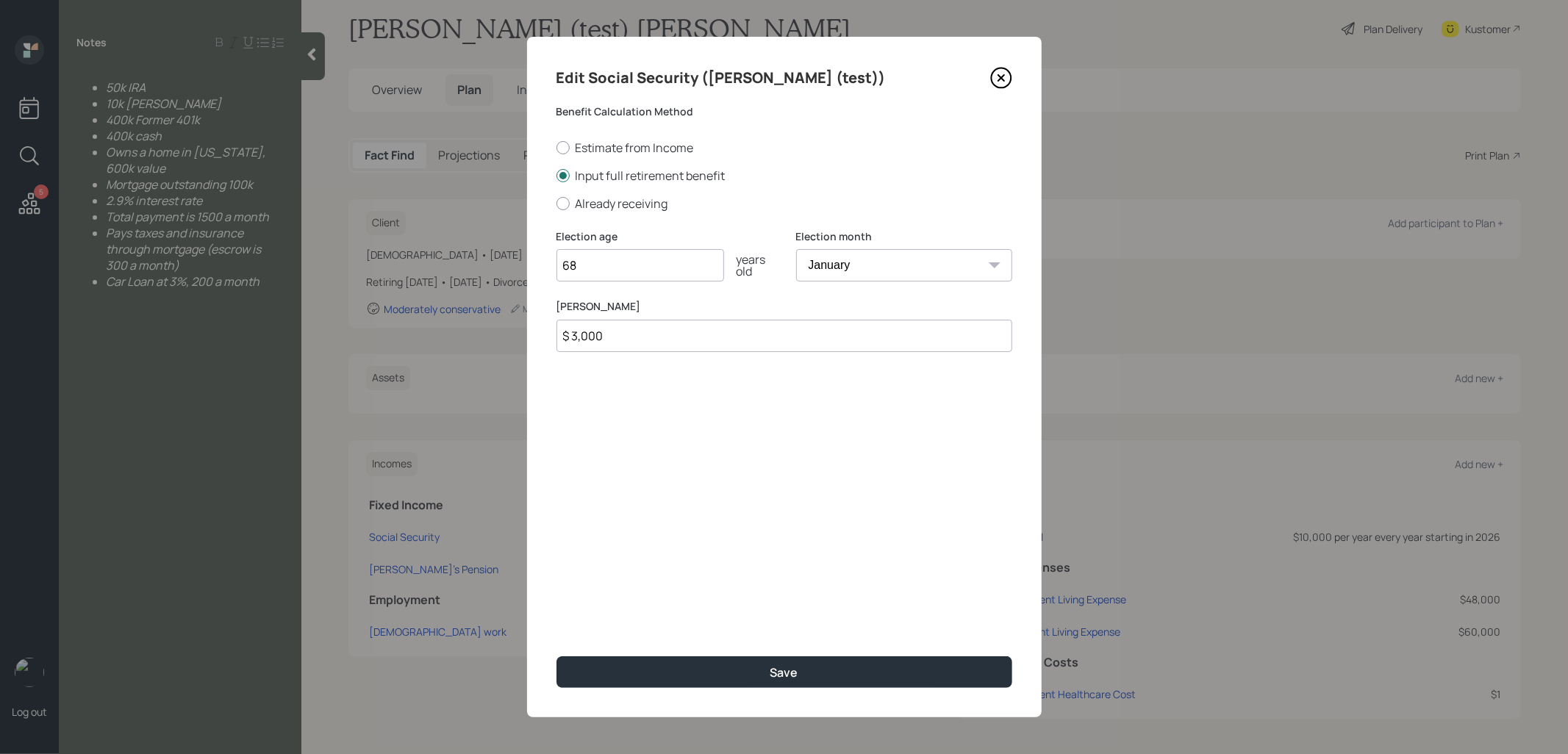
click at [619, 340] on input "$ 3,000" at bounding box center [784, 336] width 456 height 32
type input "$ 1"
click at [581, 264] on input "68" at bounding box center [640, 265] width 168 height 32
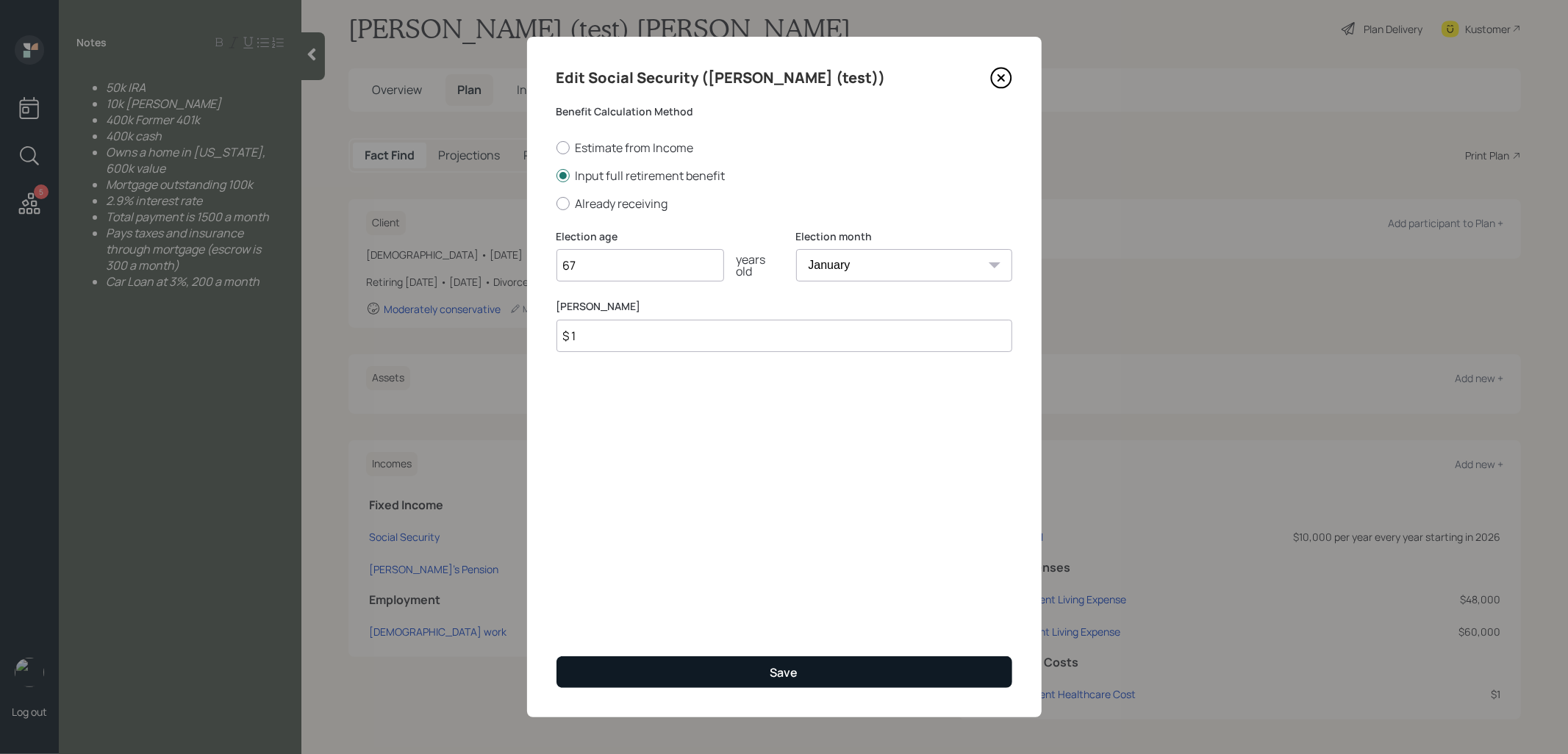
type input "67"
click at [646, 672] on button "Save" at bounding box center [784, 672] width 456 height 31
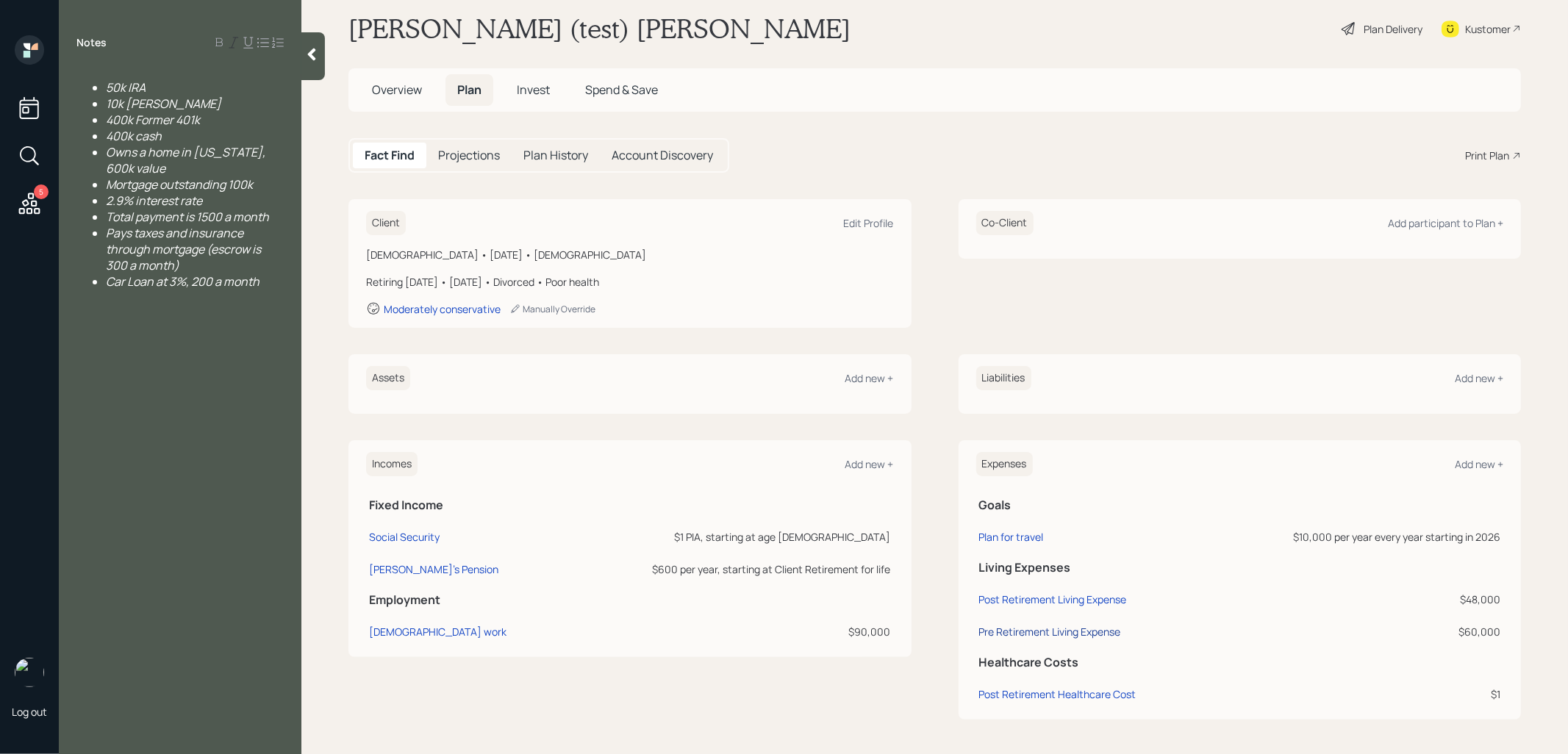
click at [1054, 632] on div "Pre Retirement Living Expense" at bounding box center [1051, 632] width 142 height 14
click at [988, 631] on div "Pre Retirement Living Expense" at bounding box center [1051, 632] width 142 height 14
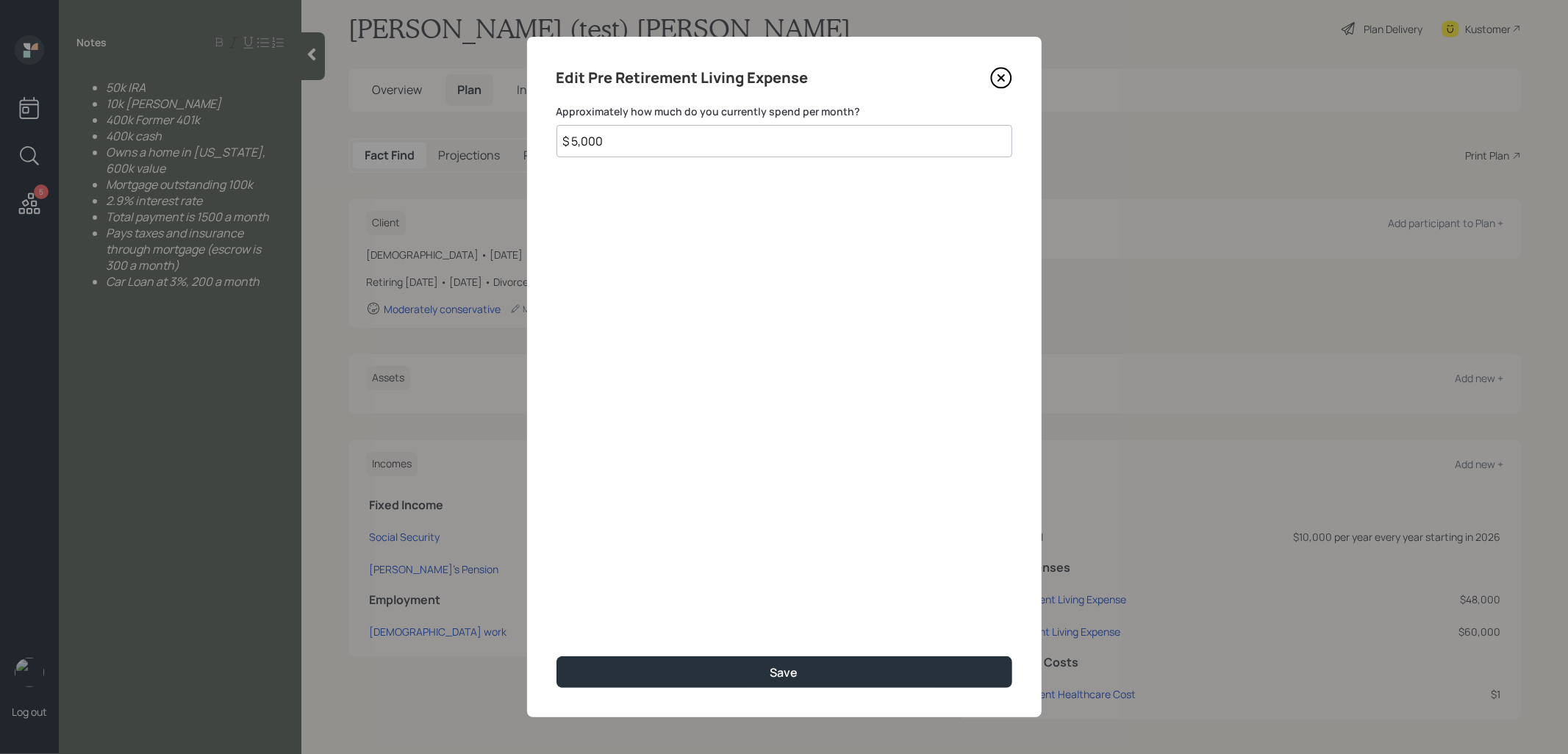
click at [649, 140] on input "$ 5,000" at bounding box center [784, 140] width 456 height 32
type input "$ 1"
click at [686, 677] on button "Save" at bounding box center [784, 672] width 456 height 31
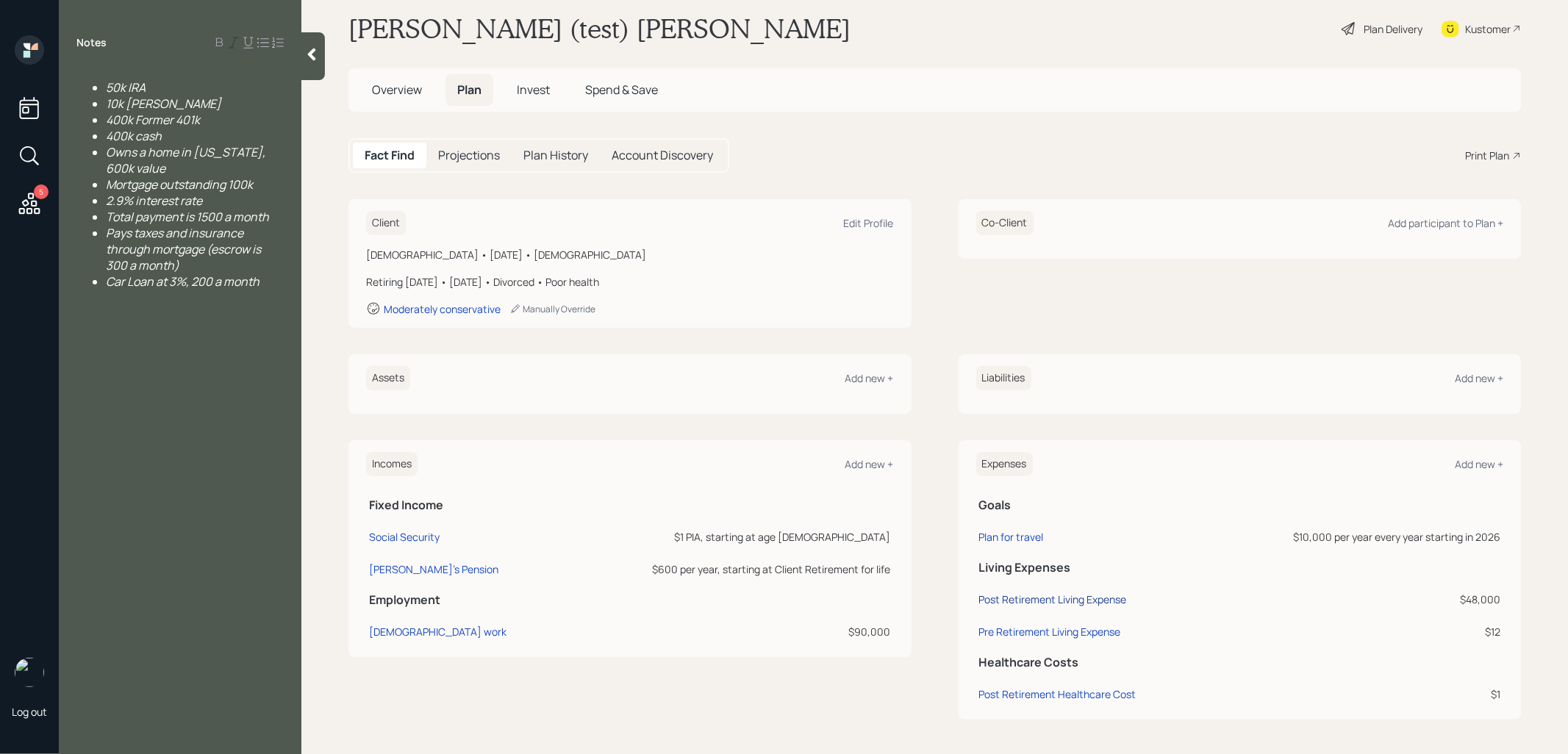
click at [1038, 599] on div "Post Retirement Living Expense" at bounding box center [1053, 599] width 148 height 14
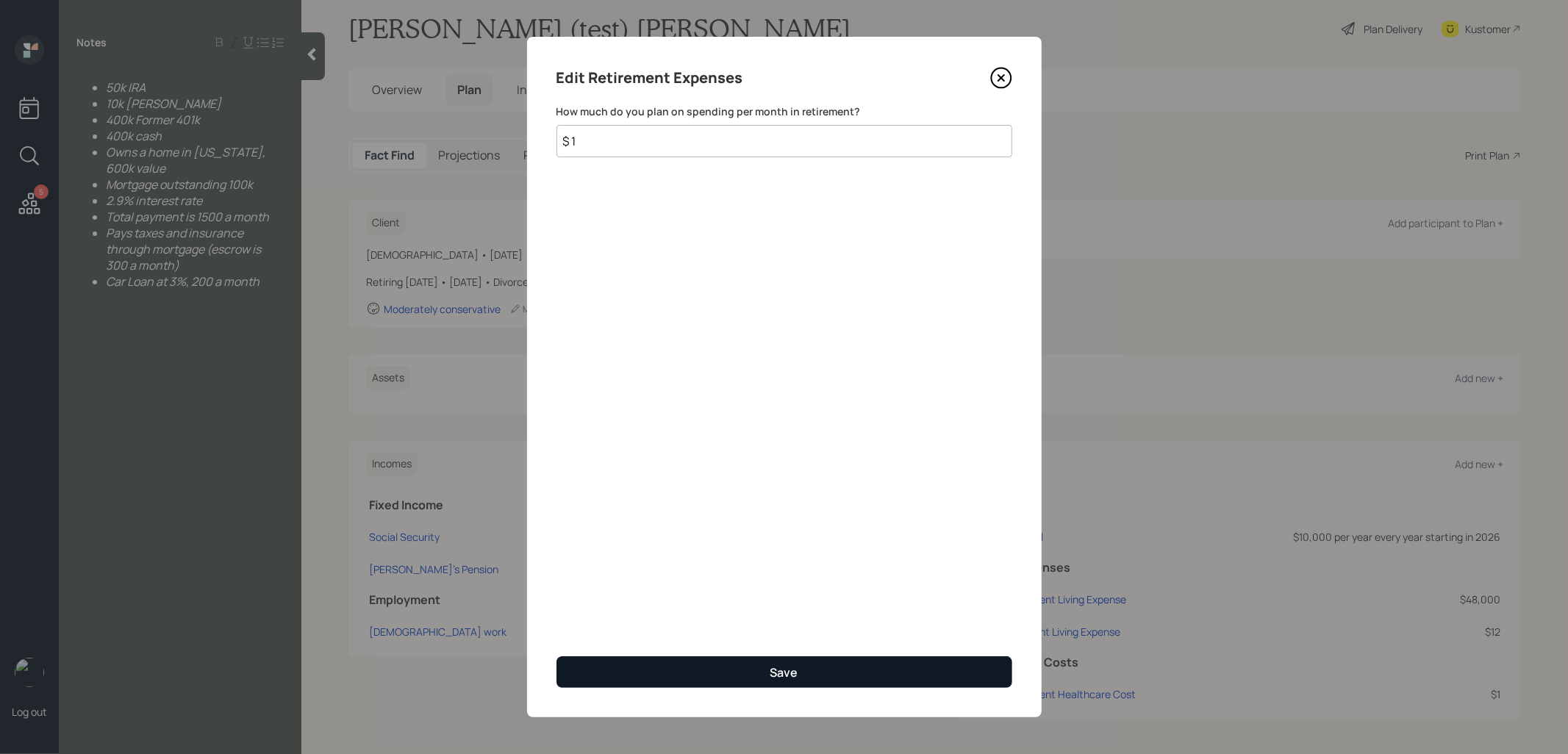
type input "$ 1"
click at [631, 668] on button "Save" at bounding box center [784, 672] width 456 height 31
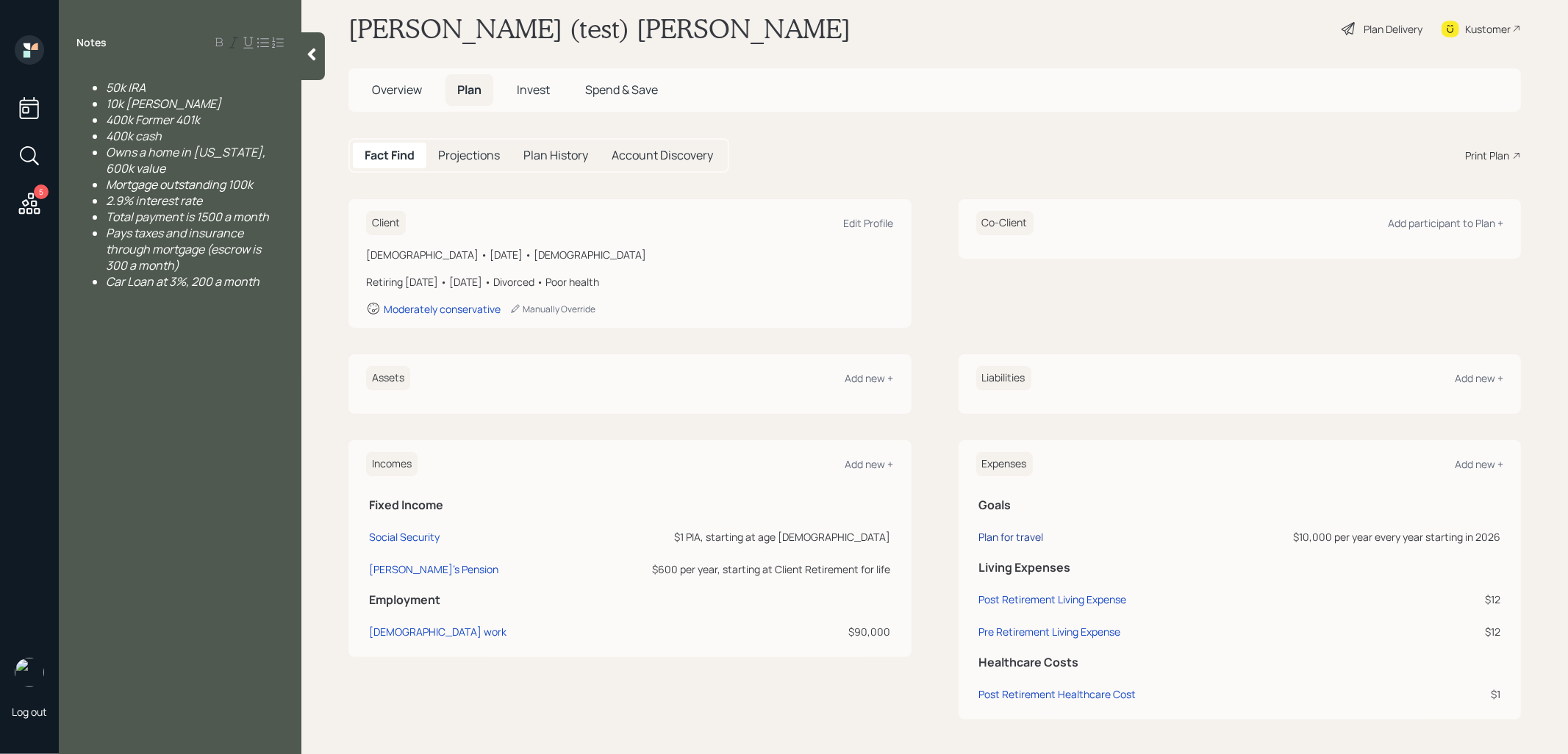
click at [1033, 534] on div "Plan for travel" at bounding box center [1012, 537] width 65 height 14
select select "1"
select select "2026"
select select "2036"
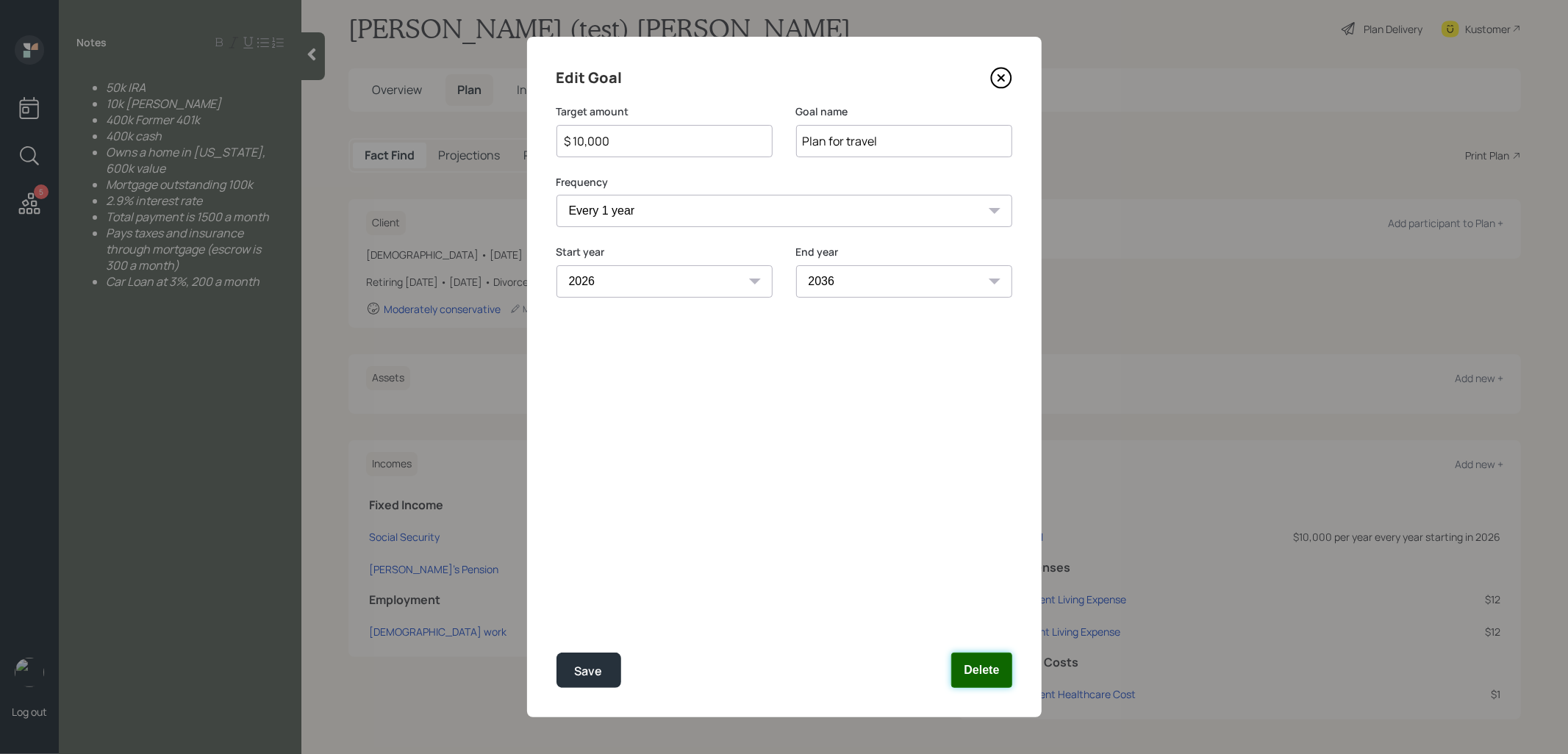
click at [985, 676] on button "Delete" at bounding box center [981, 670] width 60 height 35
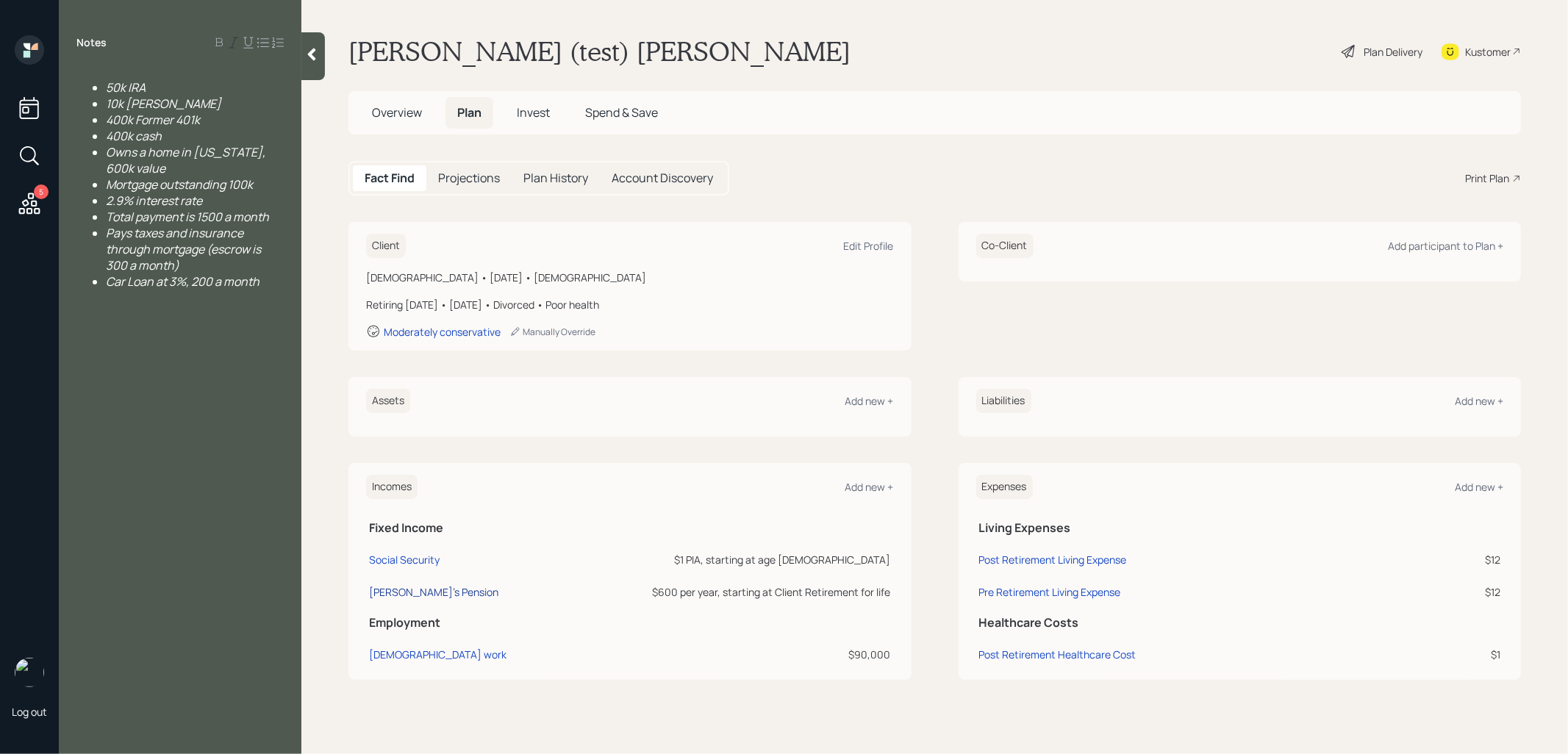
click at [407, 591] on div "[PERSON_NAME]'s Pension" at bounding box center [434, 592] width 130 height 14
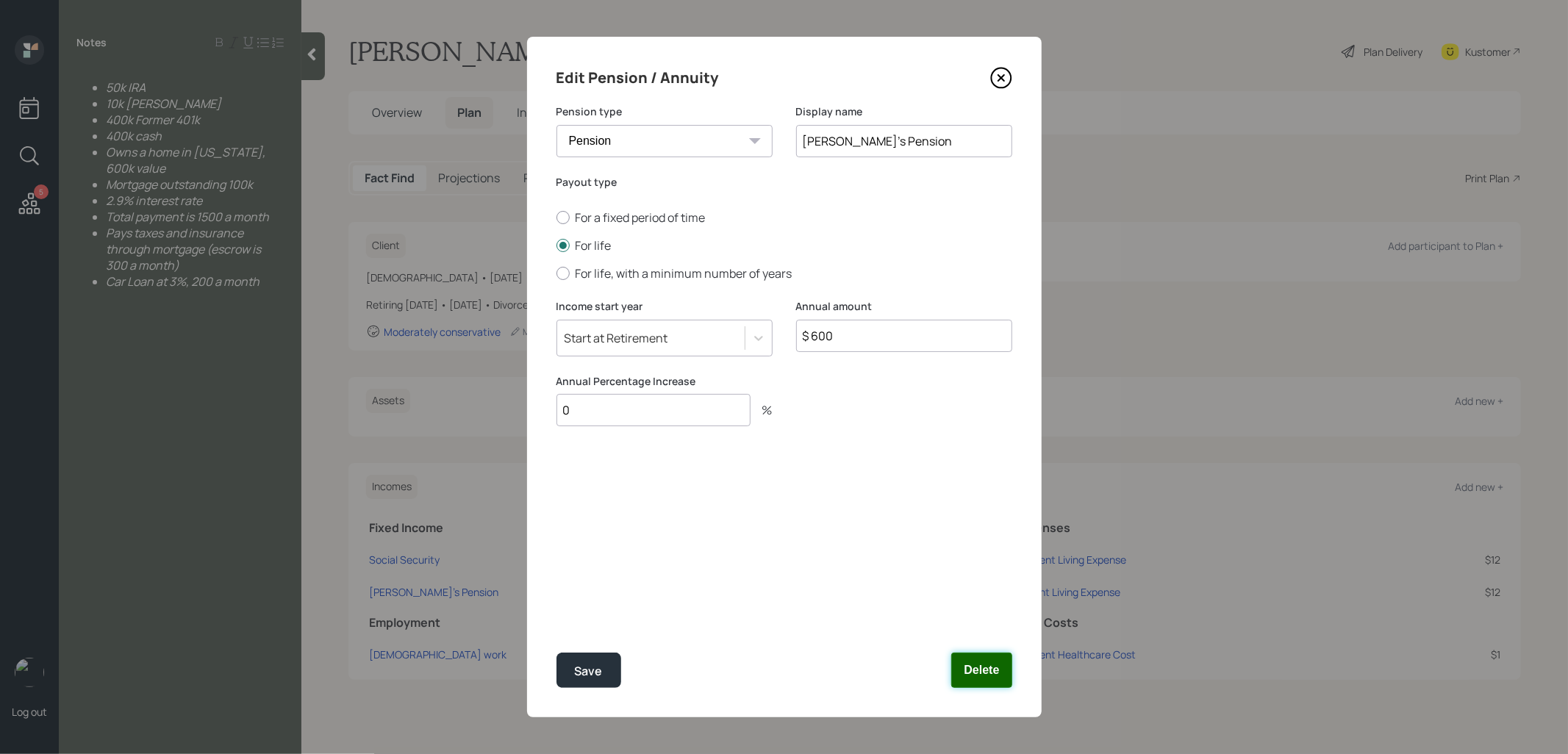
click at [994, 673] on button "Delete" at bounding box center [981, 670] width 60 height 35
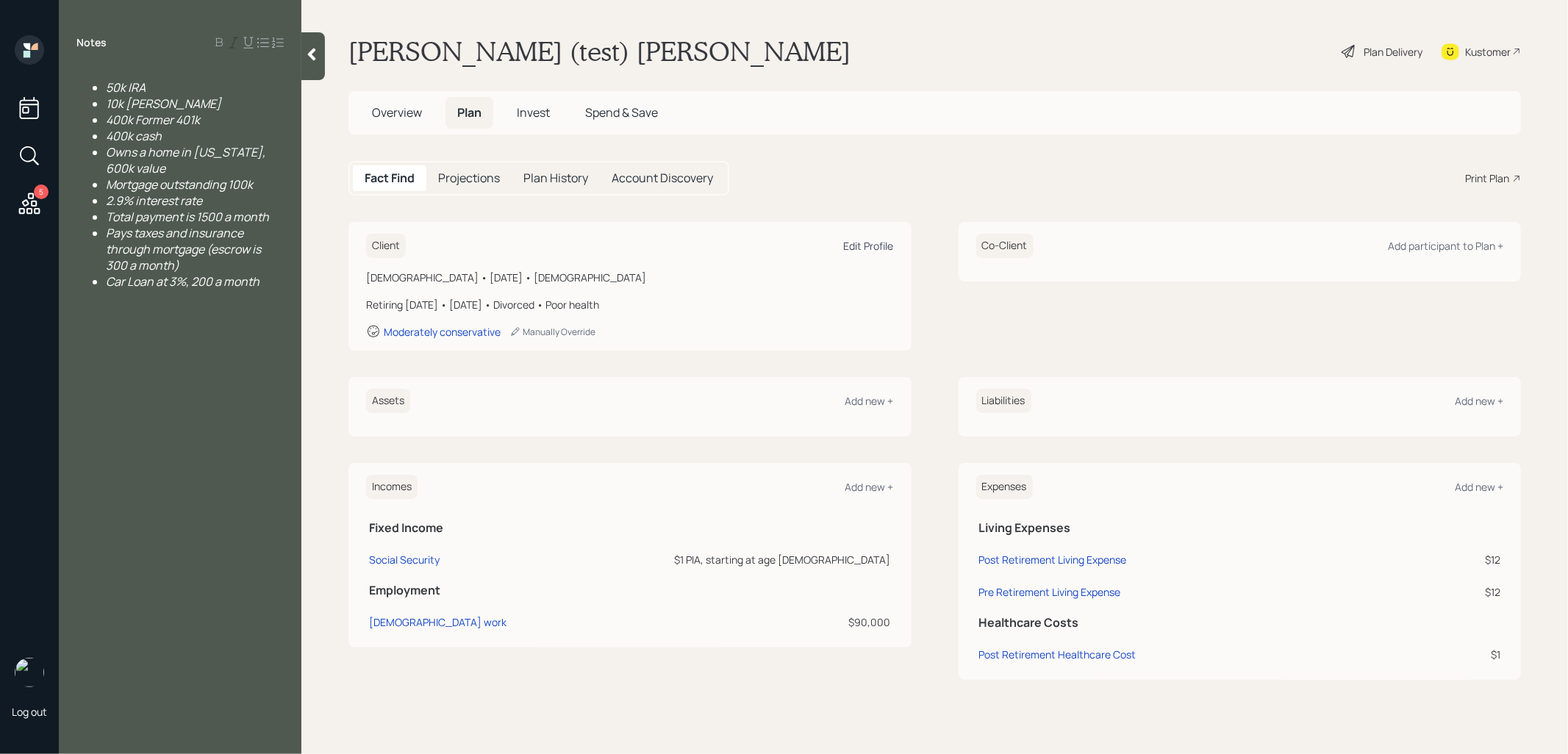
click at [866, 246] on div "Edit Profile" at bounding box center [869, 246] width 50 height 14
select select "[DEMOGRAPHIC_DATA]"
select select "poor"
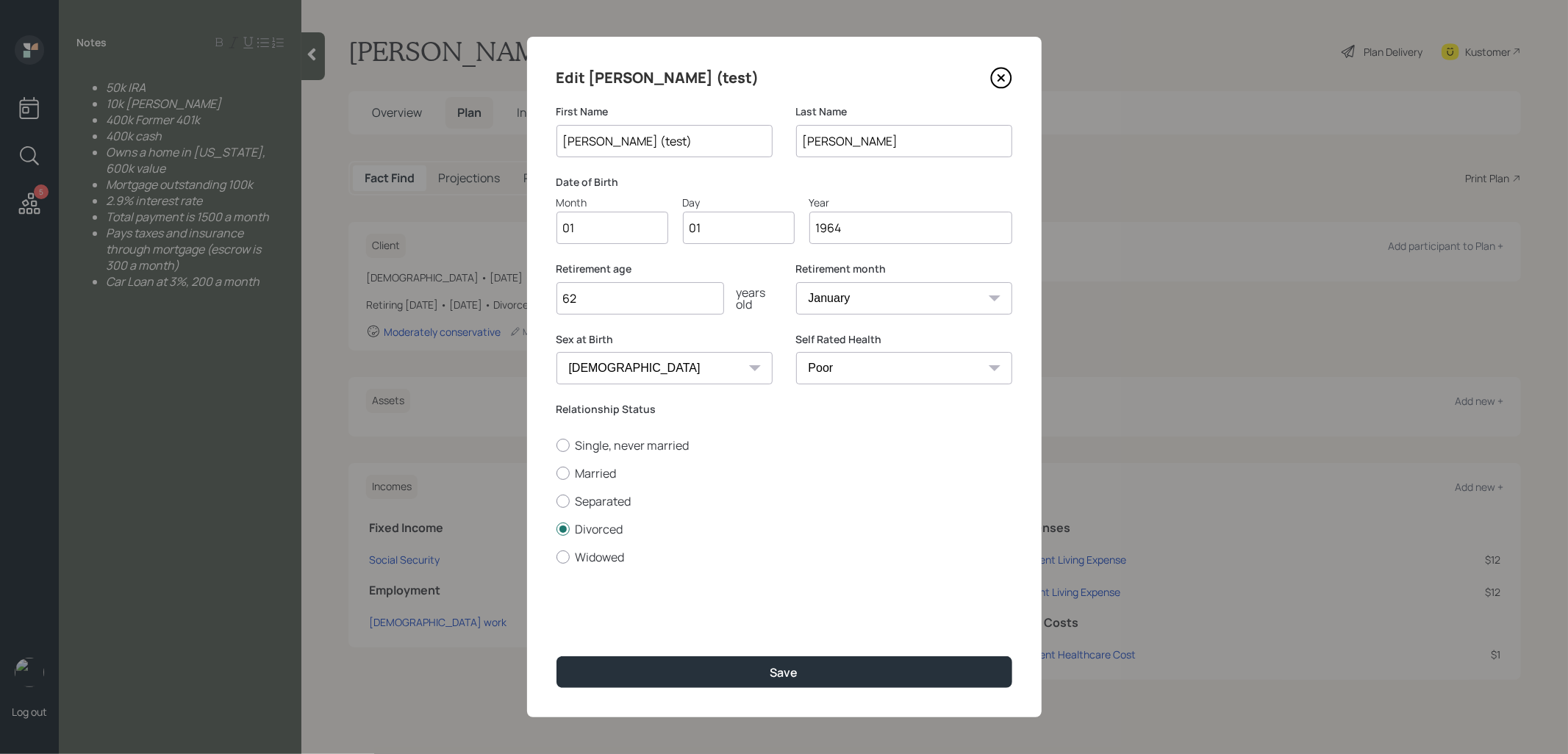
click at [875, 229] on input "1964" at bounding box center [911, 227] width 203 height 32
type input "1963"
click at [698, 679] on button "Save" at bounding box center [784, 672] width 456 height 31
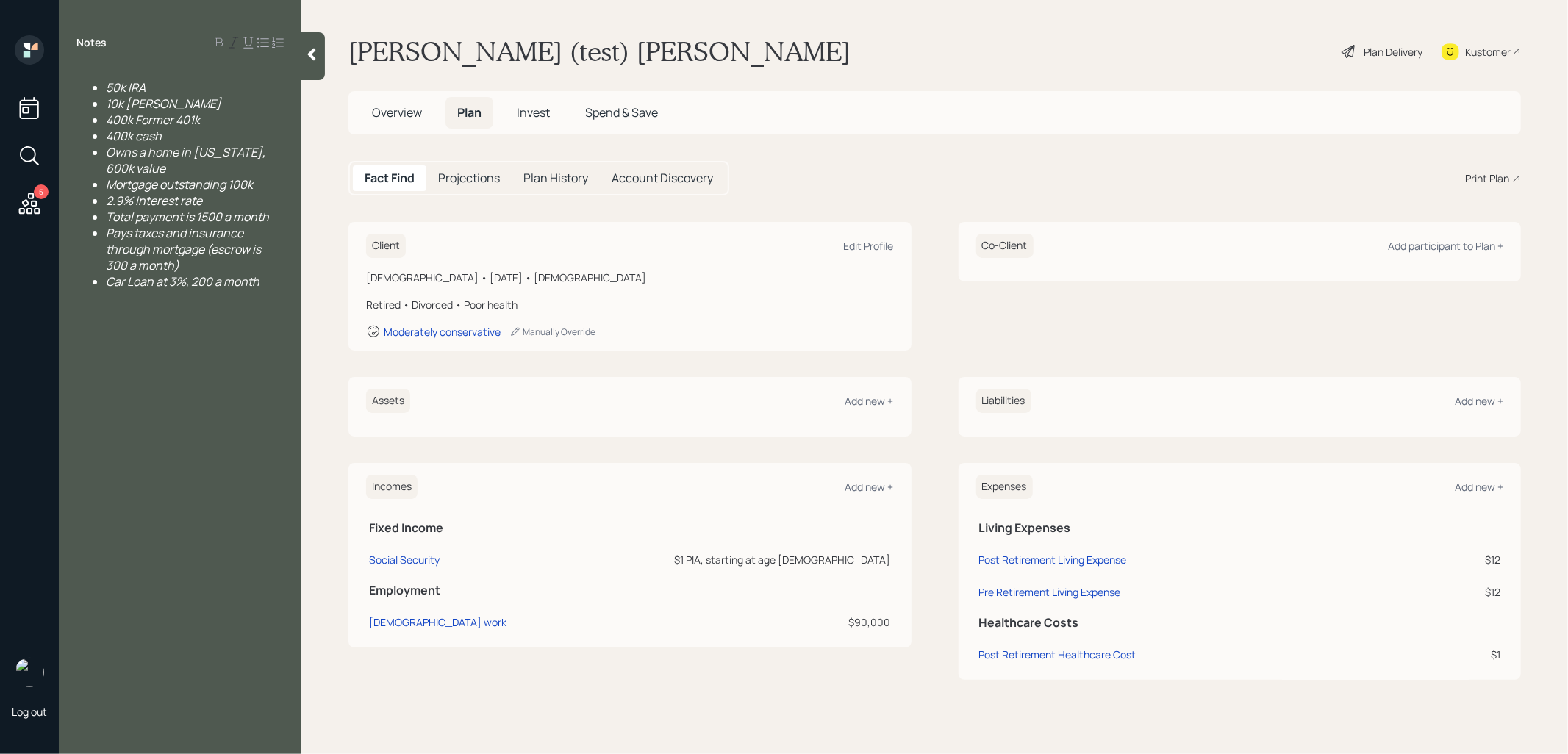
click at [879, 237] on div "Client Edit Profile" at bounding box center [630, 246] width 528 height 24
click at [873, 245] on div "Edit Profile" at bounding box center [869, 246] width 50 height 14
select select "[DEMOGRAPHIC_DATA]"
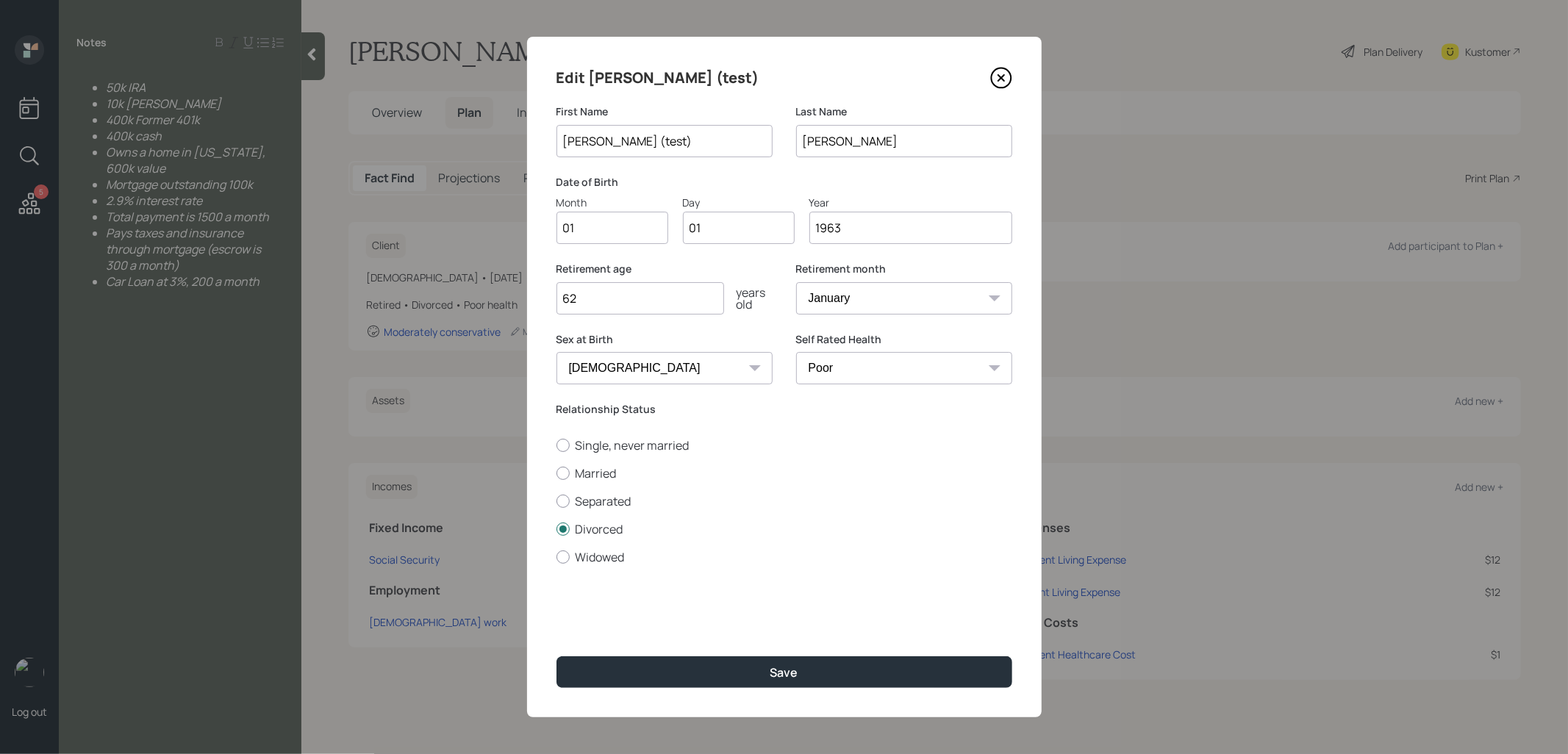
click at [837, 368] on select "Excellent Very Good Good Fair Poor" at bounding box center [904, 368] width 216 height 32
select select "good"
click at [796, 352] on select "Excellent Very Good Good Fair Poor" at bounding box center [904, 368] width 216 height 32
click at [663, 667] on button "Save" at bounding box center [784, 672] width 456 height 31
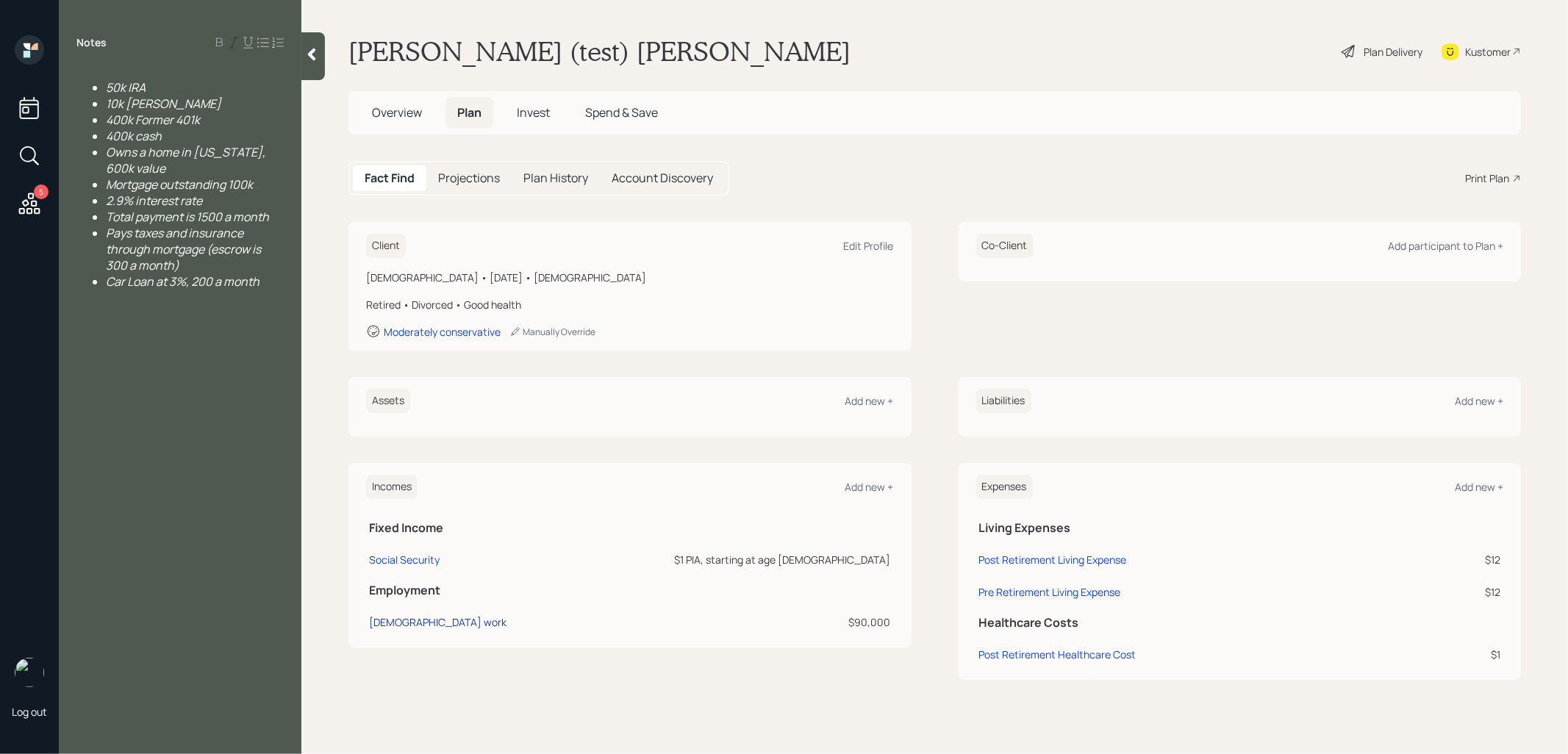
click at [400, 622] on div "[DEMOGRAPHIC_DATA] work" at bounding box center [438, 622] width 137 height 14
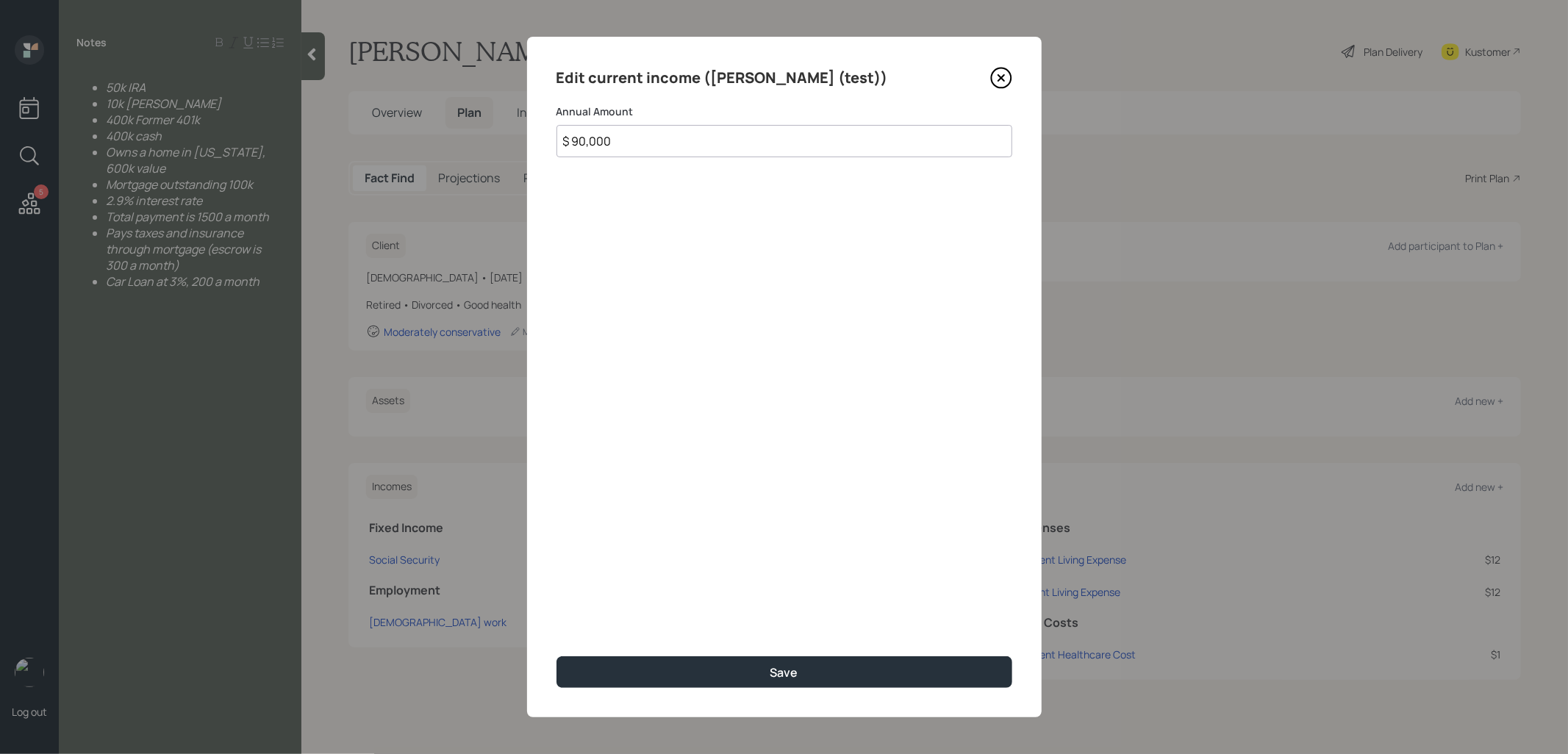
click at [997, 80] on icon at bounding box center [1001, 78] width 6 height 6
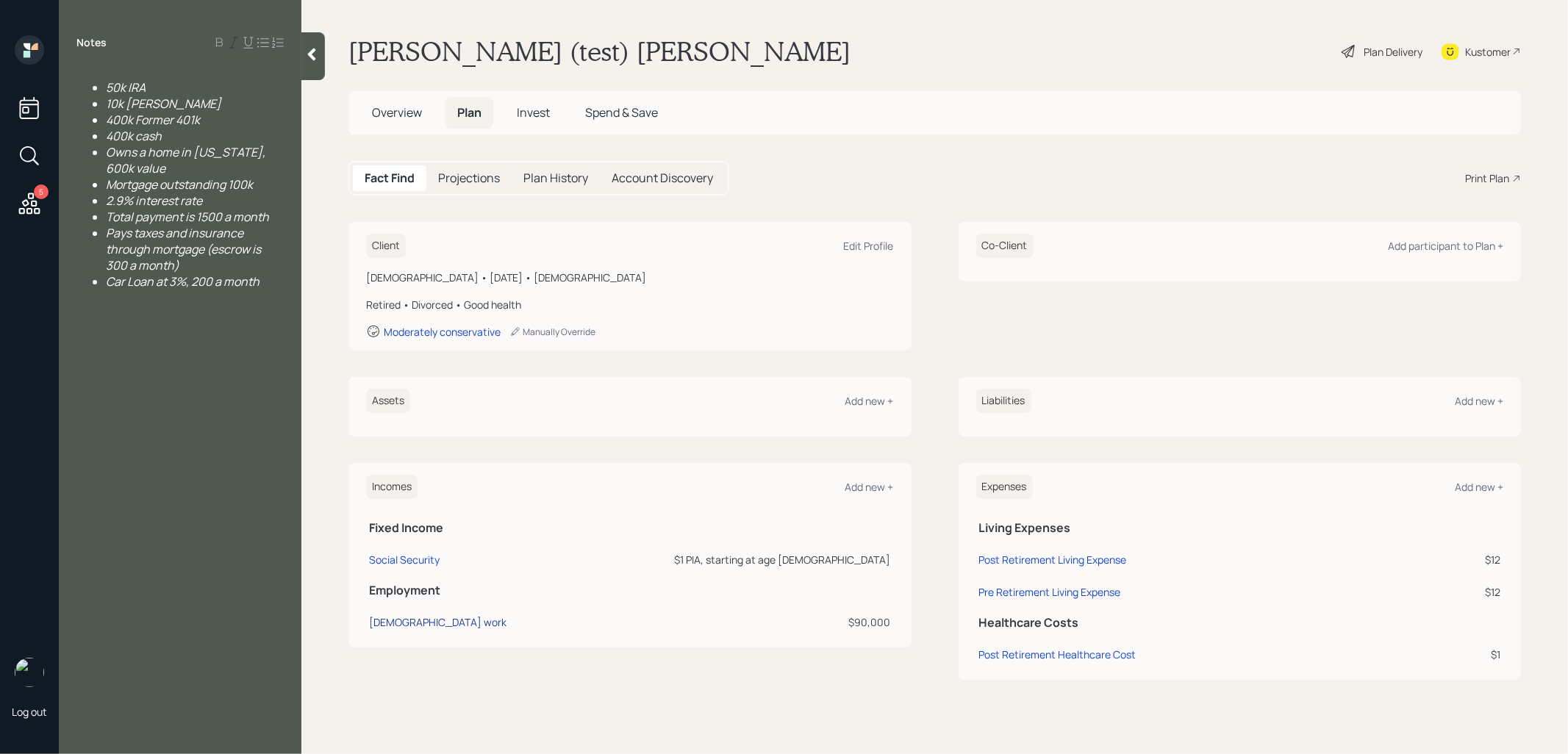
click at [427, 621] on div "[DEMOGRAPHIC_DATA] work" at bounding box center [438, 622] width 137 height 14
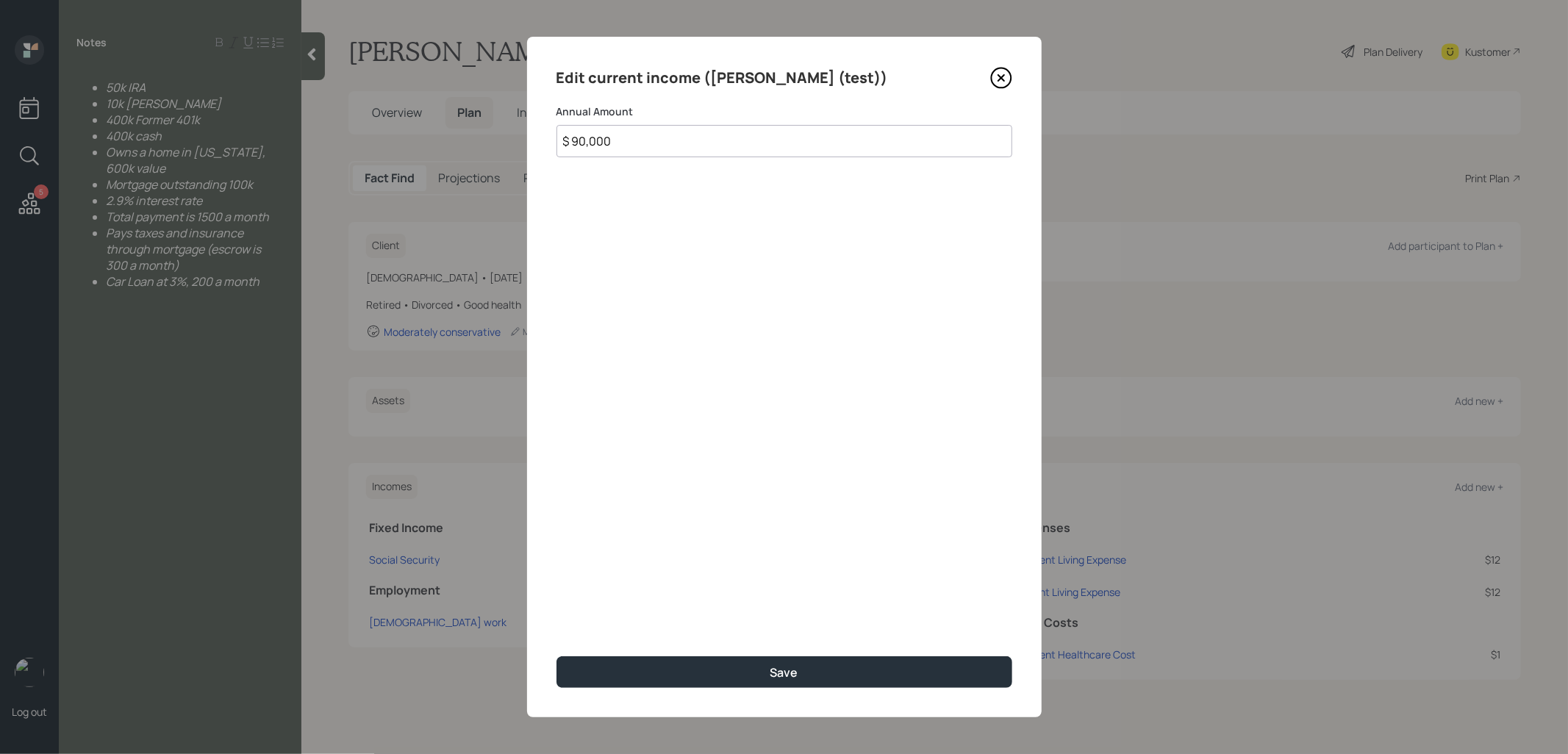
click at [642, 137] on input "$ 90,000" at bounding box center [784, 140] width 456 height 32
type input "$ 0"
click at [664, 674] on button "Save" at bounding box center [784, 672] width 456 height 31
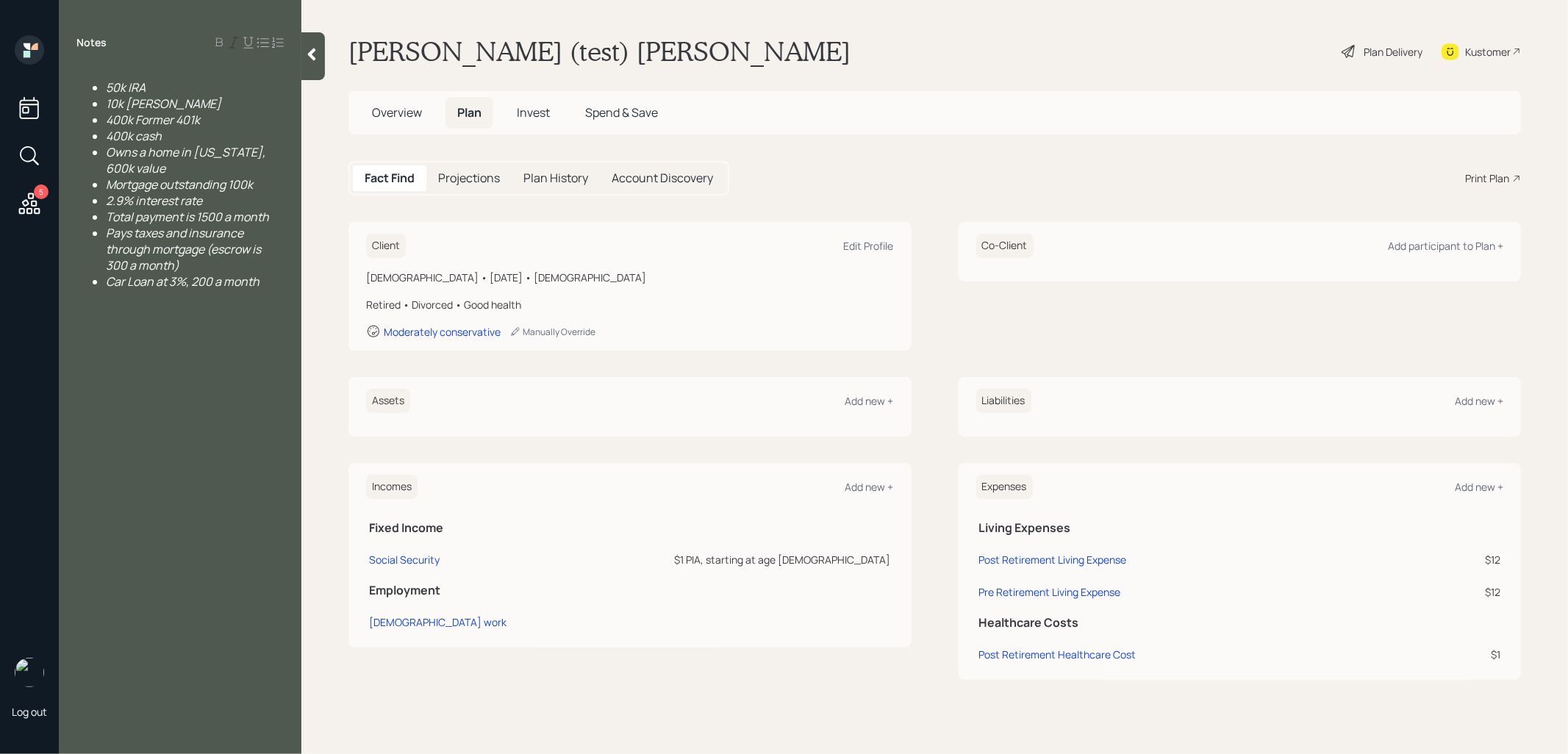
click at [657, 337] on div "Moderately conservative Manually Override" at bounding box center [630, 331] width 528 height 15
click at [449, 329] on div "Moderately conservative" at bounding box center [443, 332] width 117 height 14
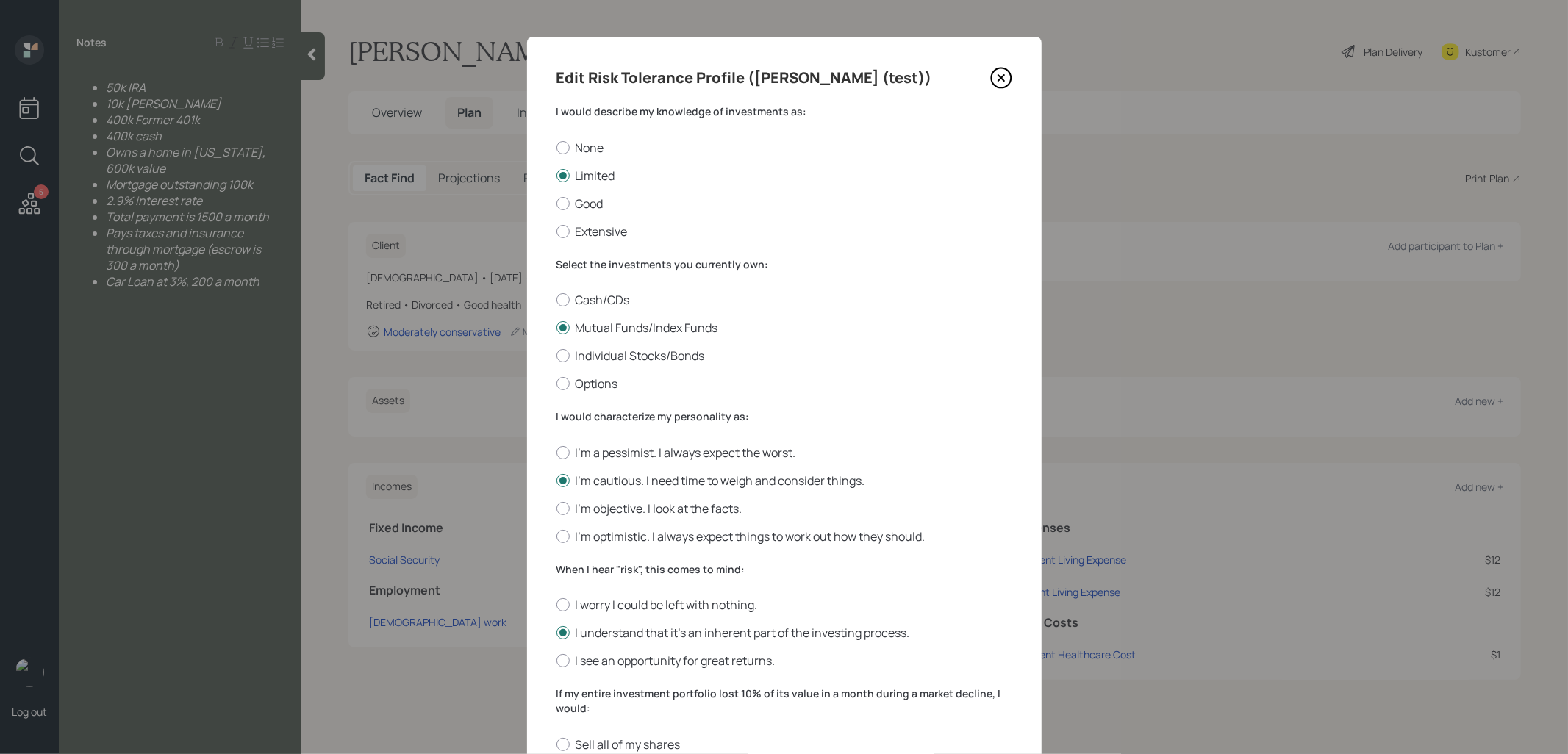
click at [1001, 74] on icon at bounding box center [1001, 78] width 22 height 22
